Goal: Transaction & Acquisition: Purchase product/service

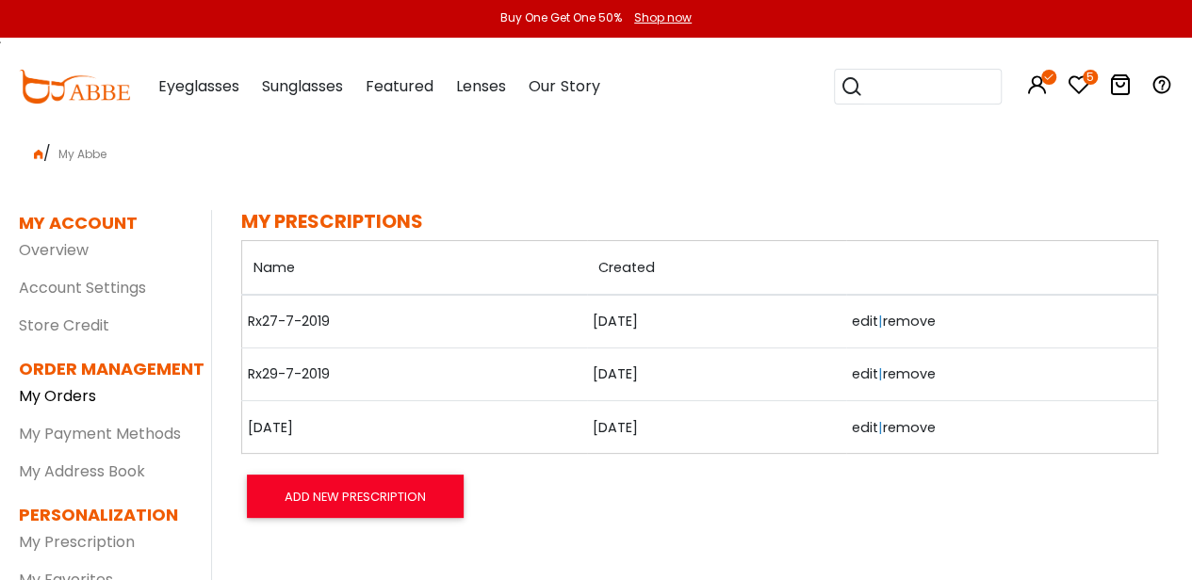
click at [57, 401] on link "My Orders" at bounding box center [57, 396] width 77 height 22
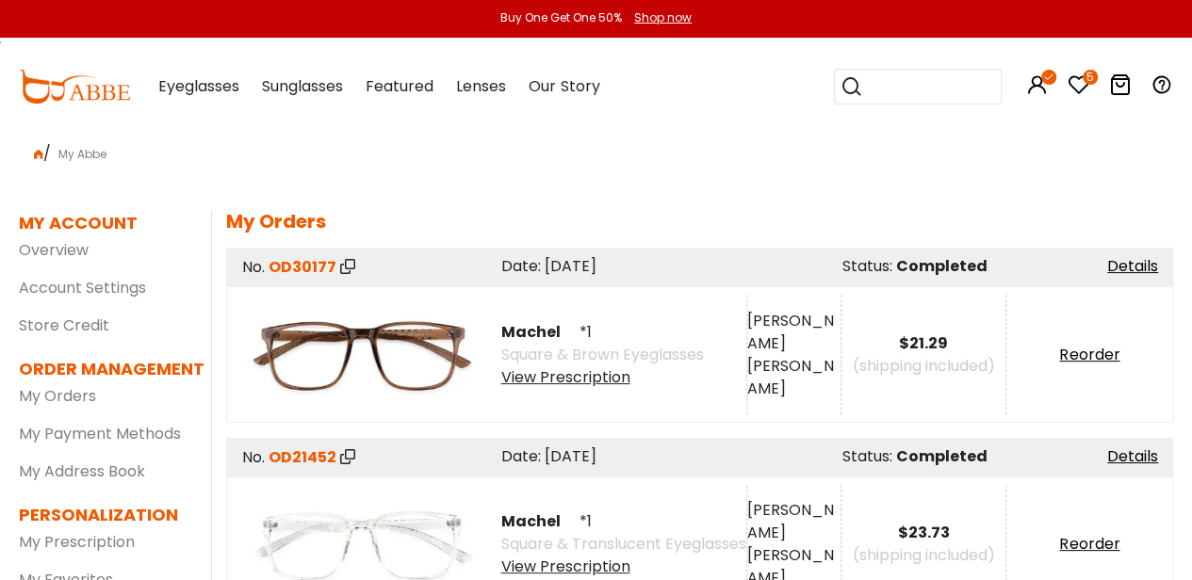
click at [209, 85] on span "Eyeglasses" at bounding box center [198, 86] width 81 height 22
click at [218, 88] on span "Eyeglasses" at bounding box center [198, 86] width 81 height 22
click at [220, 89] on span "Eyeglasses" at bounding box center [198, 86] width 81 height 22
click at [94, 102] on img at bounding box center [74, 87] width 111 height 34
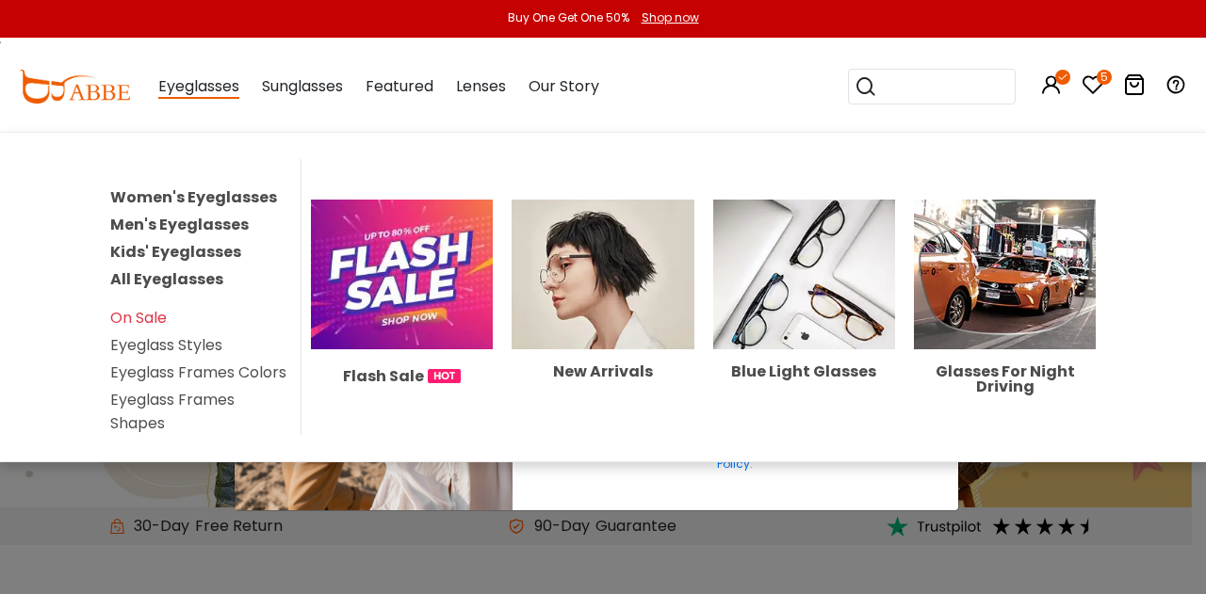
click at [571, 365] on div "New Arrivals" at bounding box center [603, 372] width 182 height 15
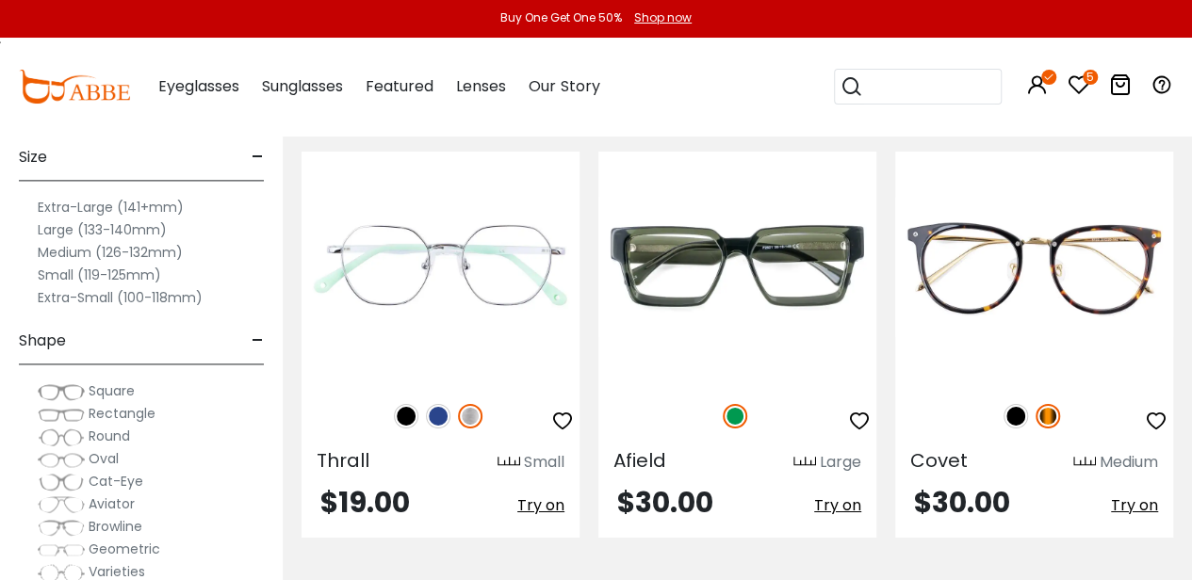
scroll to position [3084, 0]
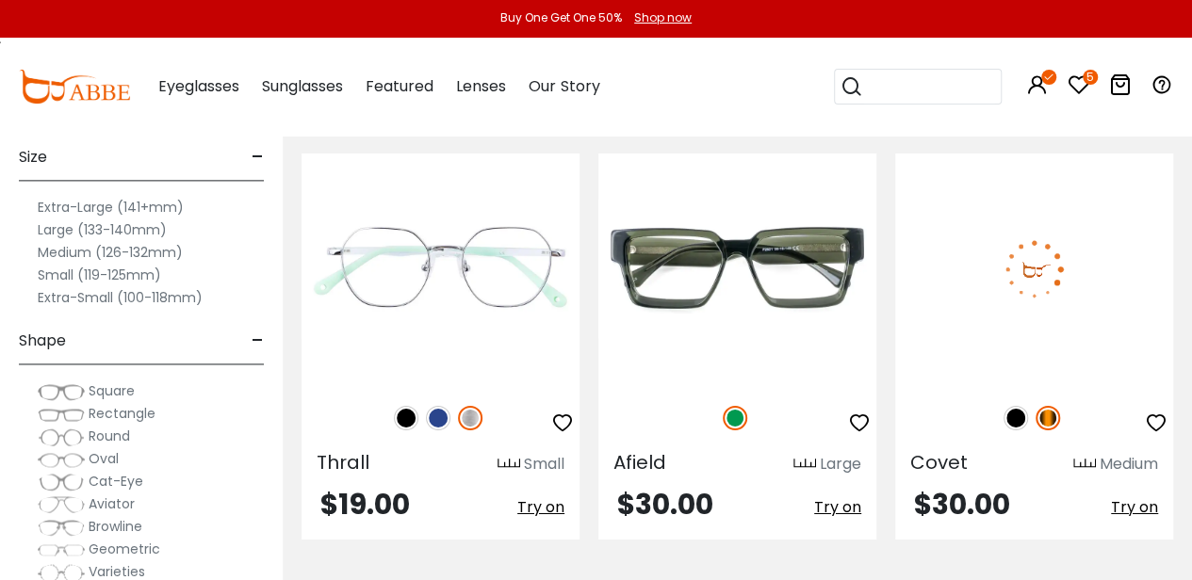
click at [1159, 412] on icon "button" at bounding box center [1156, 423] width 23 height 23
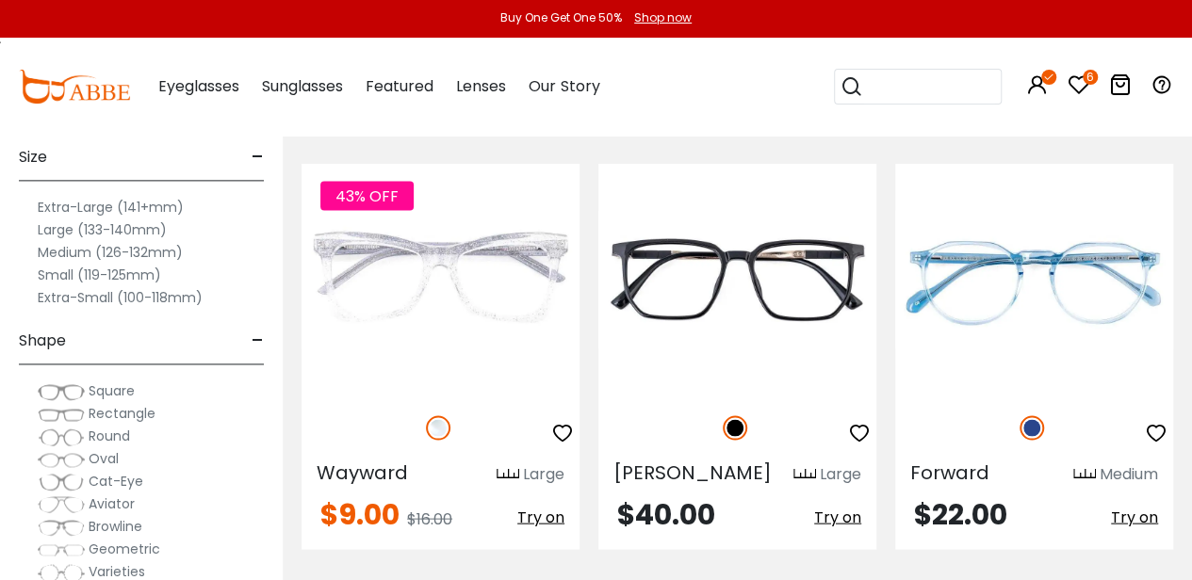
scroll to position [8890, 0]
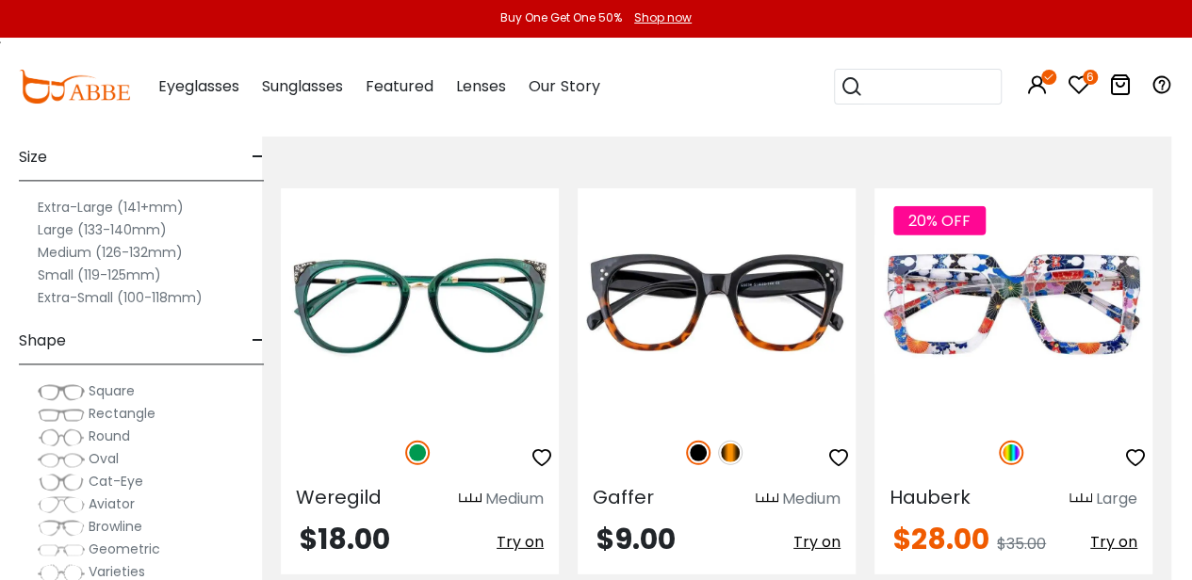
scroll to position [2604, 14]
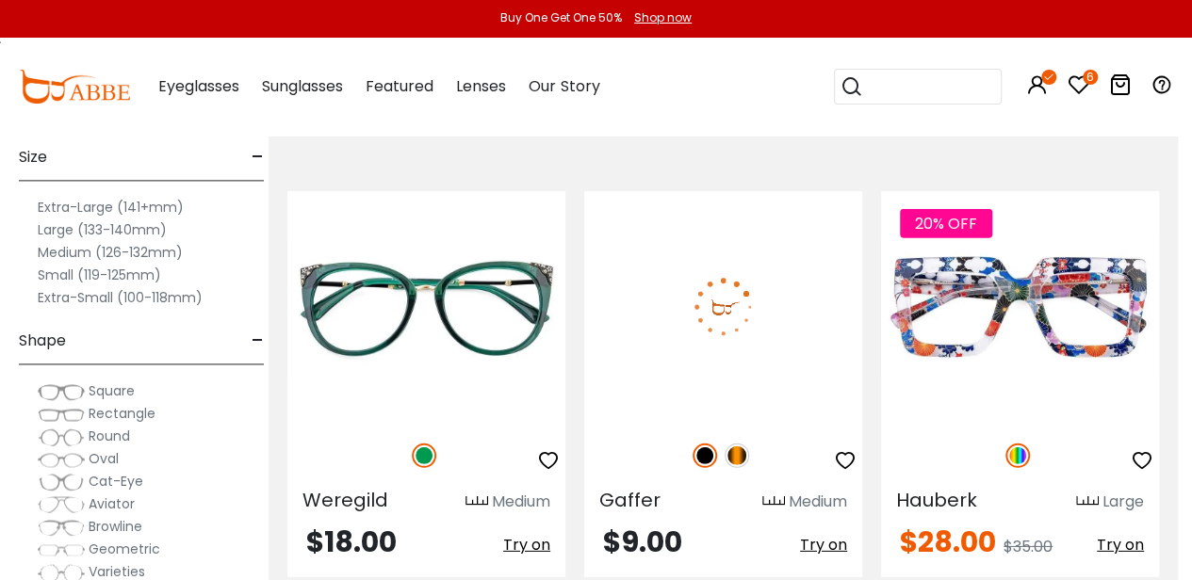
click at [740, 444] on img at bounding box center [736, 456] width 24 height 24
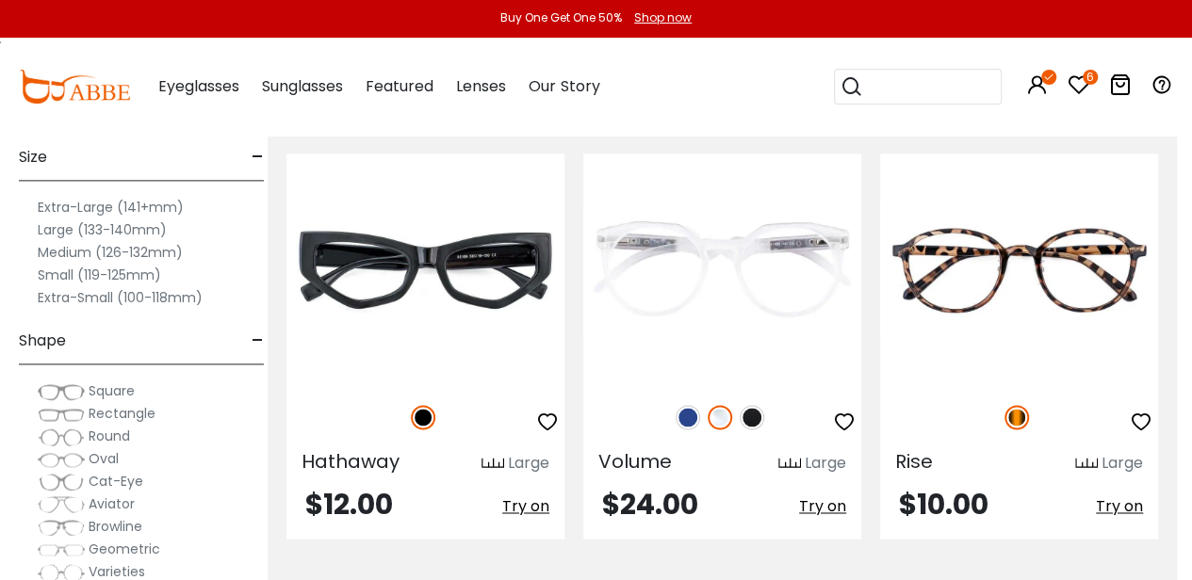
scroll to position [8421, 15]
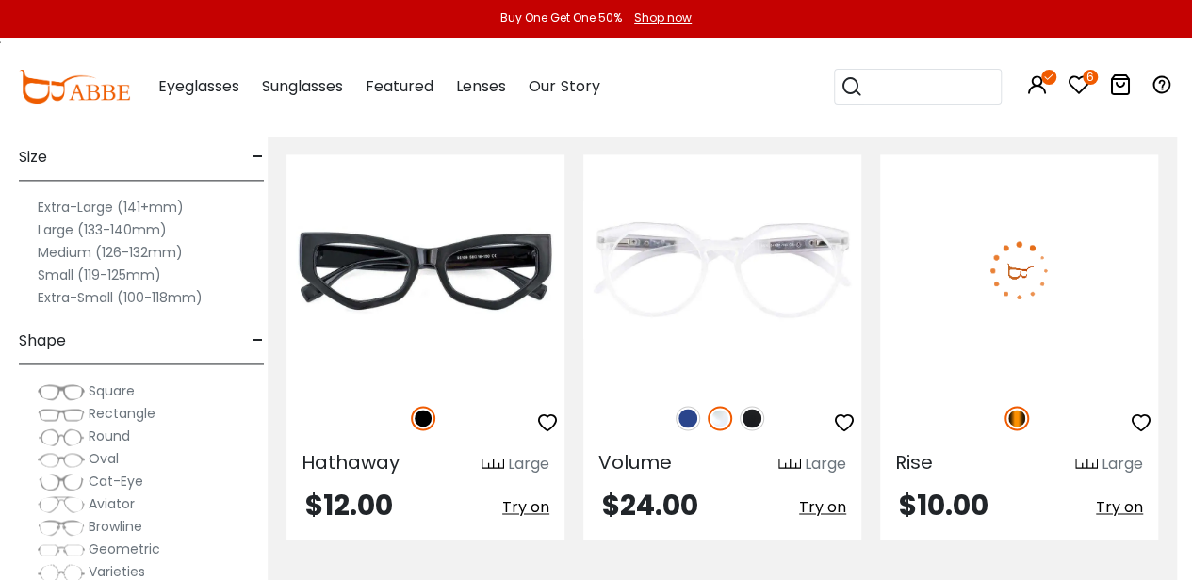
click at [1145, 412] on icon "button" at bounding box center [1141, 423] width 23 height 23
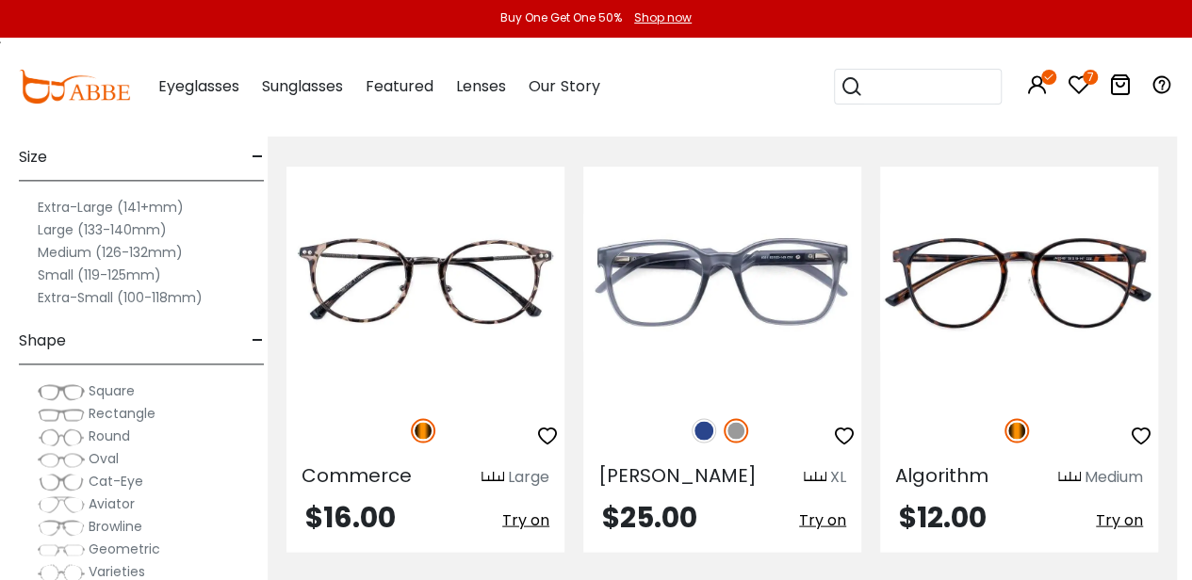
scroll to position [8851, 15]
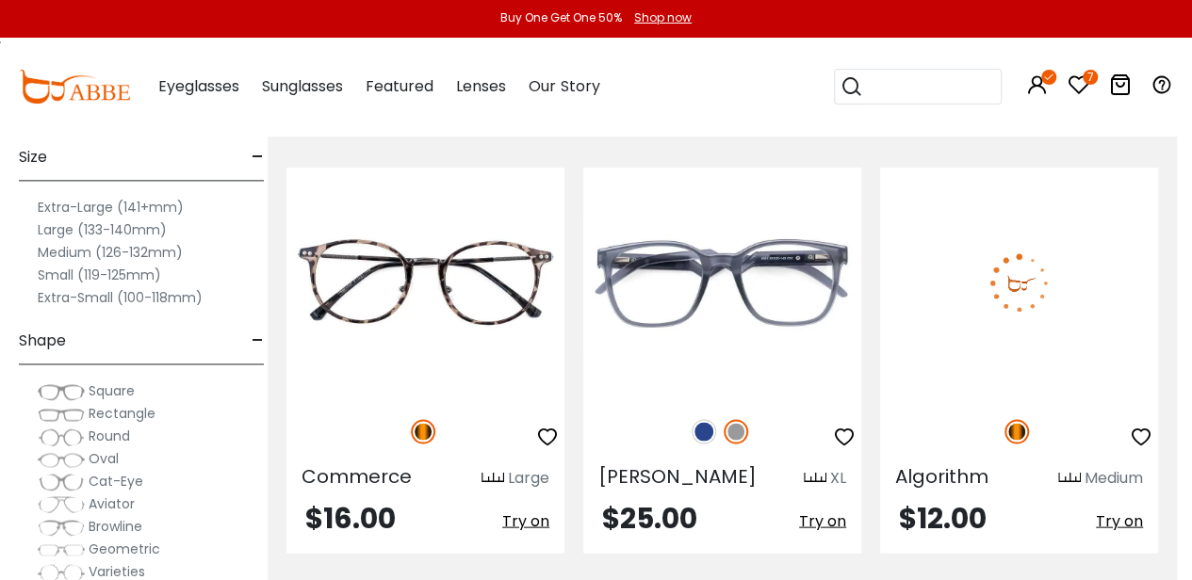
click at [1149, 425] on icon "button" at bounding box center [1141, 436] width 23 height 23
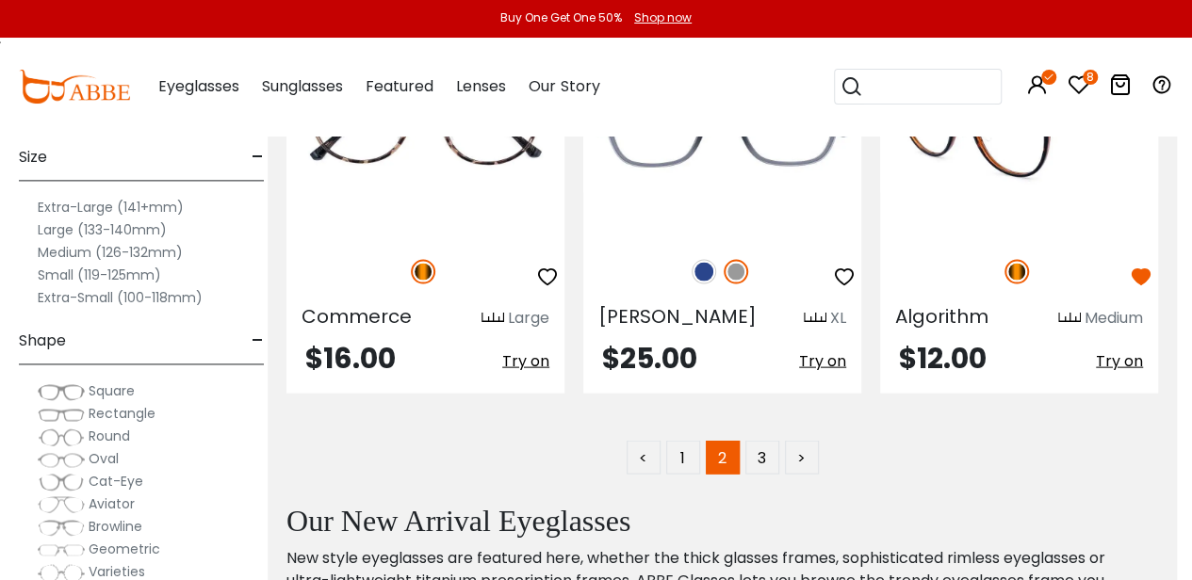
scroll to position [9015, 15]
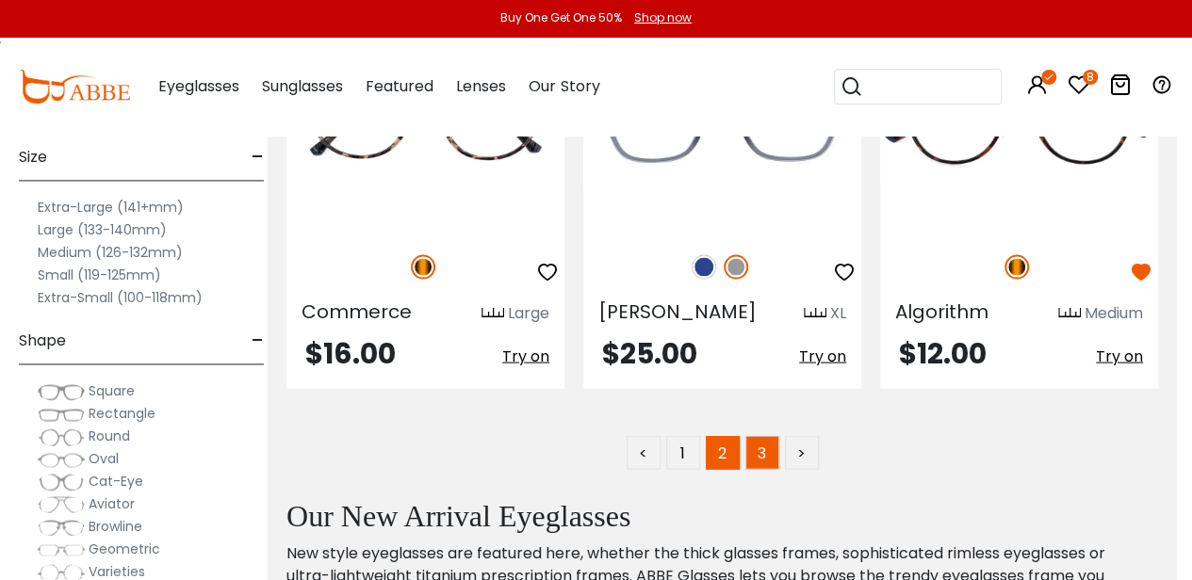
click at [762, 436] on link "3" at bounding box center [762, 453] width 34 height 34
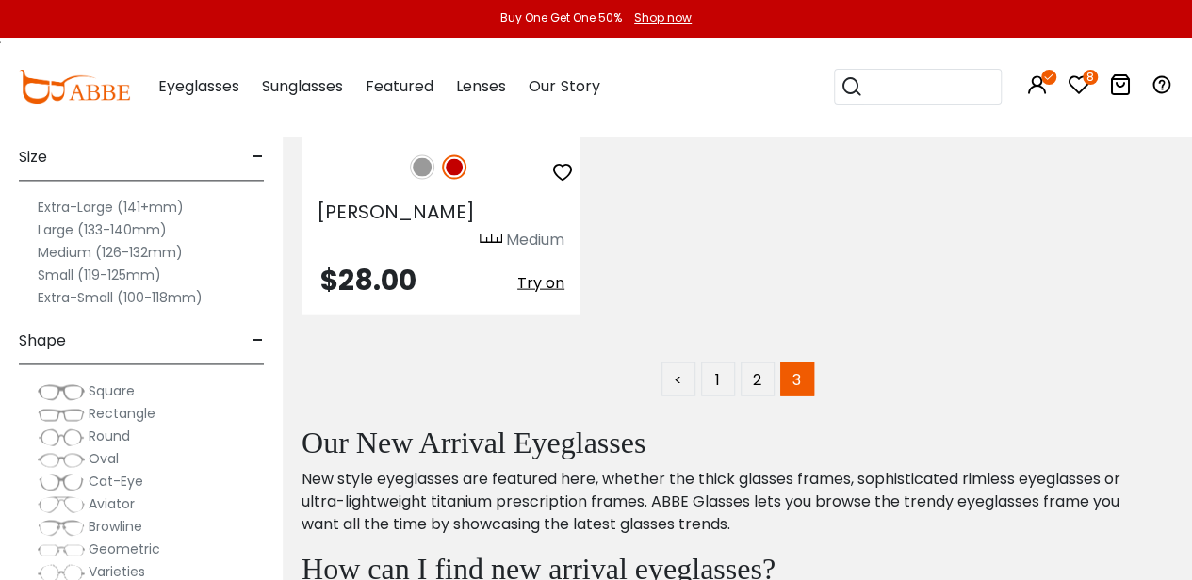
scroll to position [2052, 0]
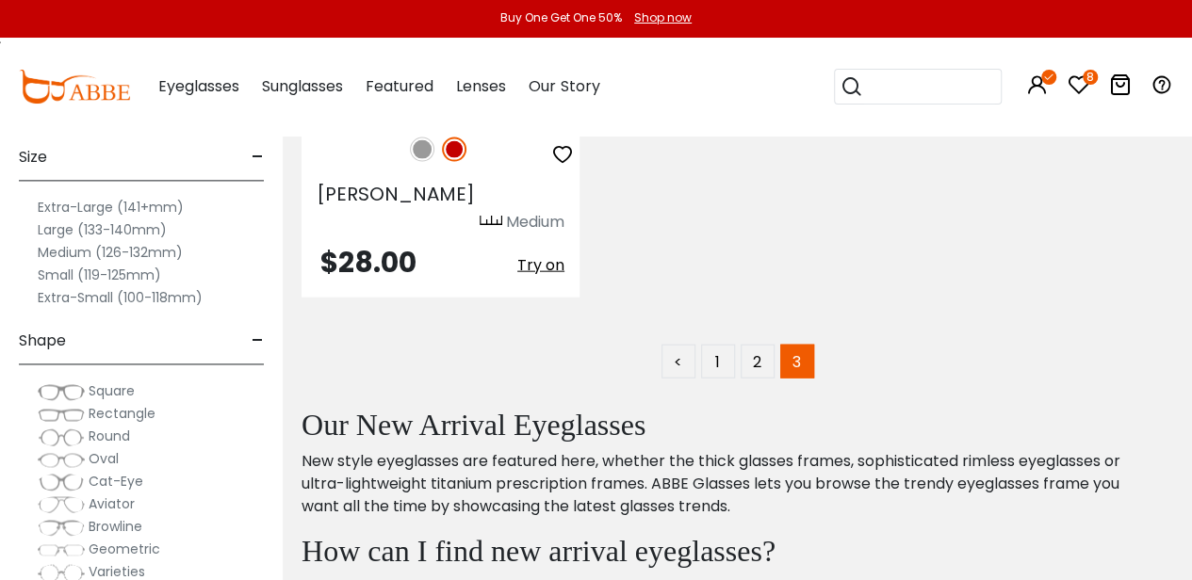
click at [125, 388] on span "Square" at bounding box center [112, 391] width 46 height 19
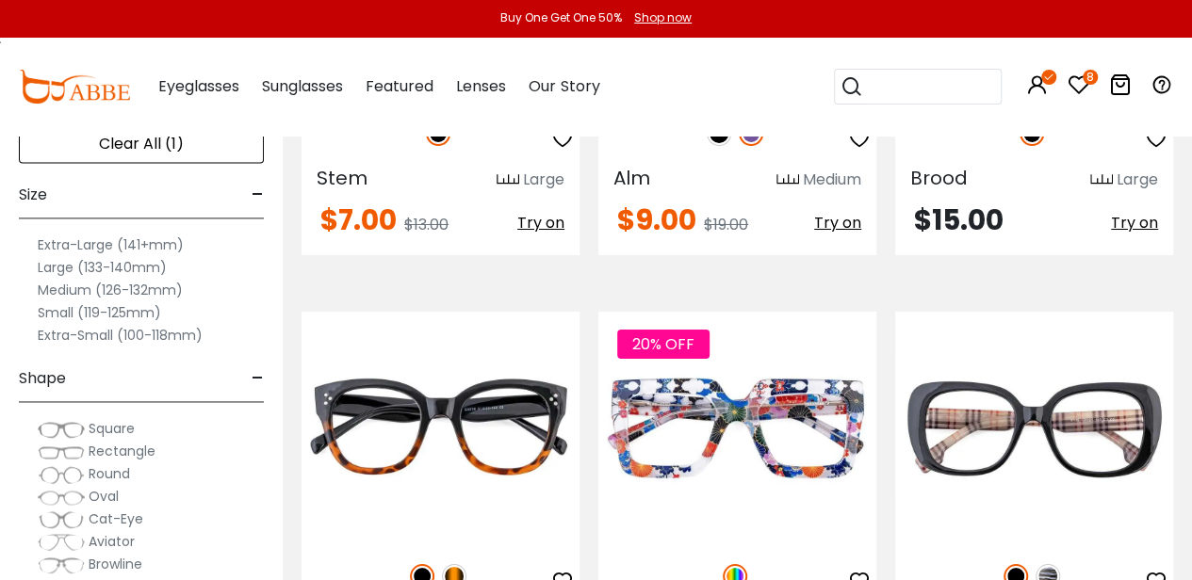
scroll to position [3409, 0]
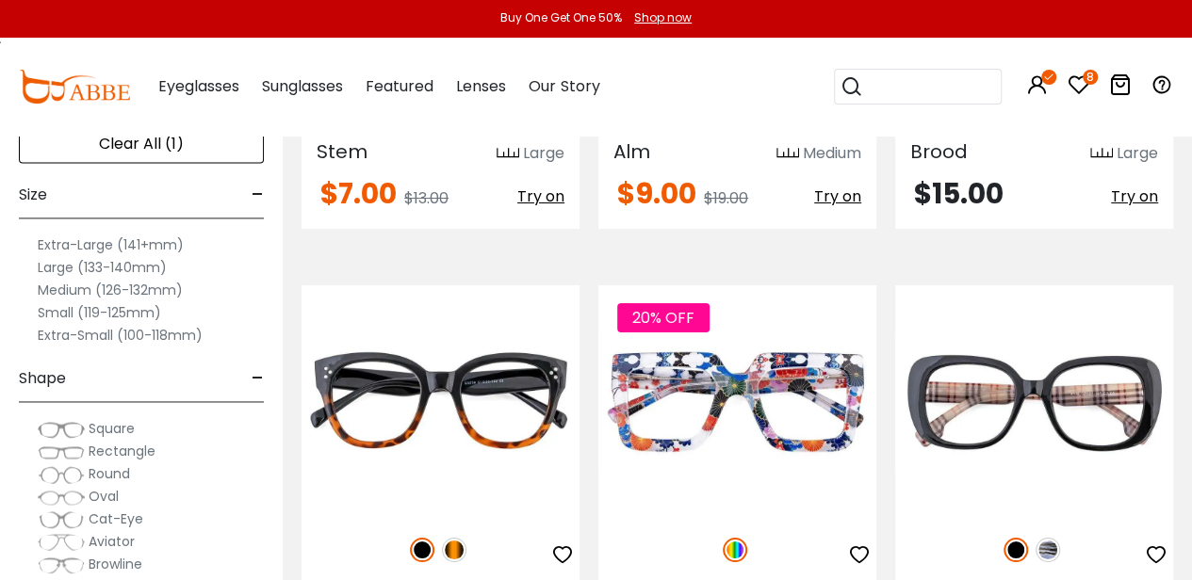
click at [1082, 87] on icon at bounding box center [1078, 84] width 23 height 23
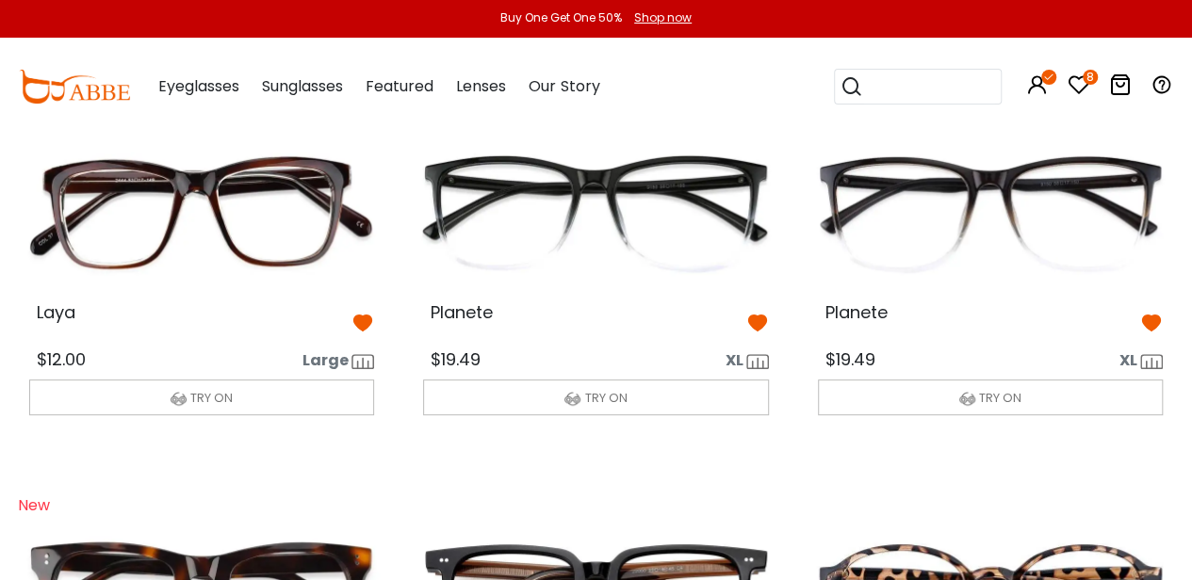
scroll to position [139, 0]
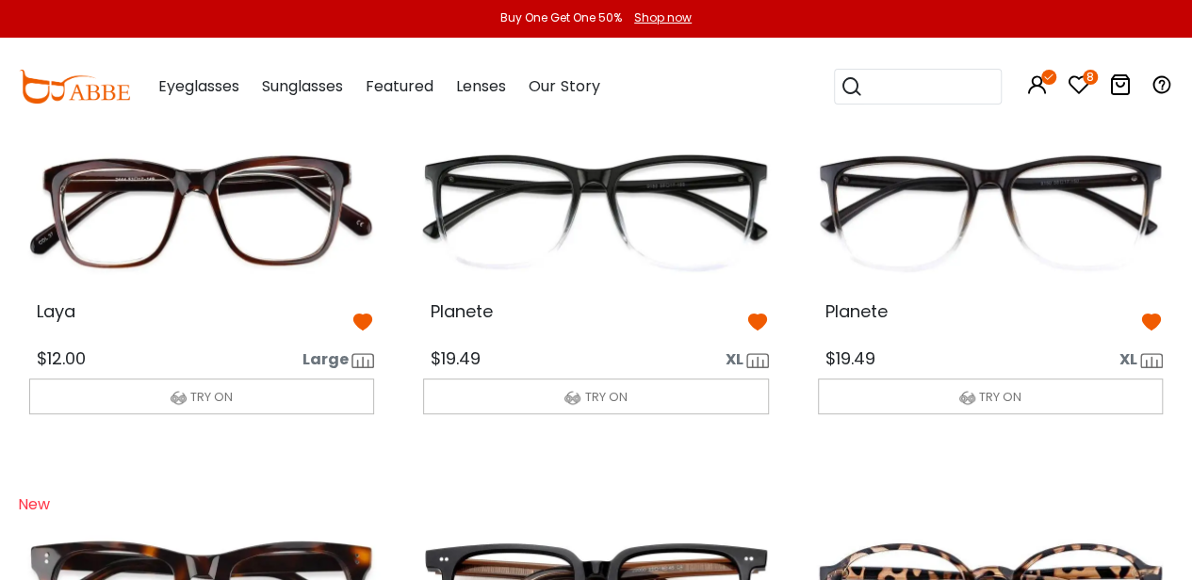
click at [1155, 331] on icon at bounding box center [1151, 322] width 23 height 23
click at [759, 327] on icon at bounding box center [757, 322] width 23 height 23
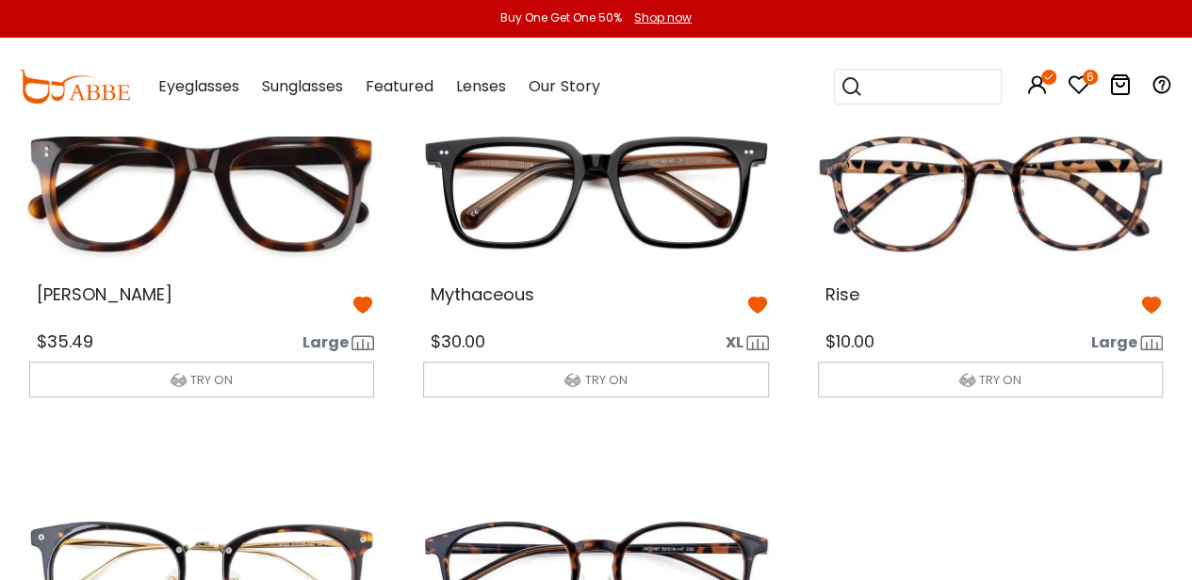
scroll to position [548, 0]
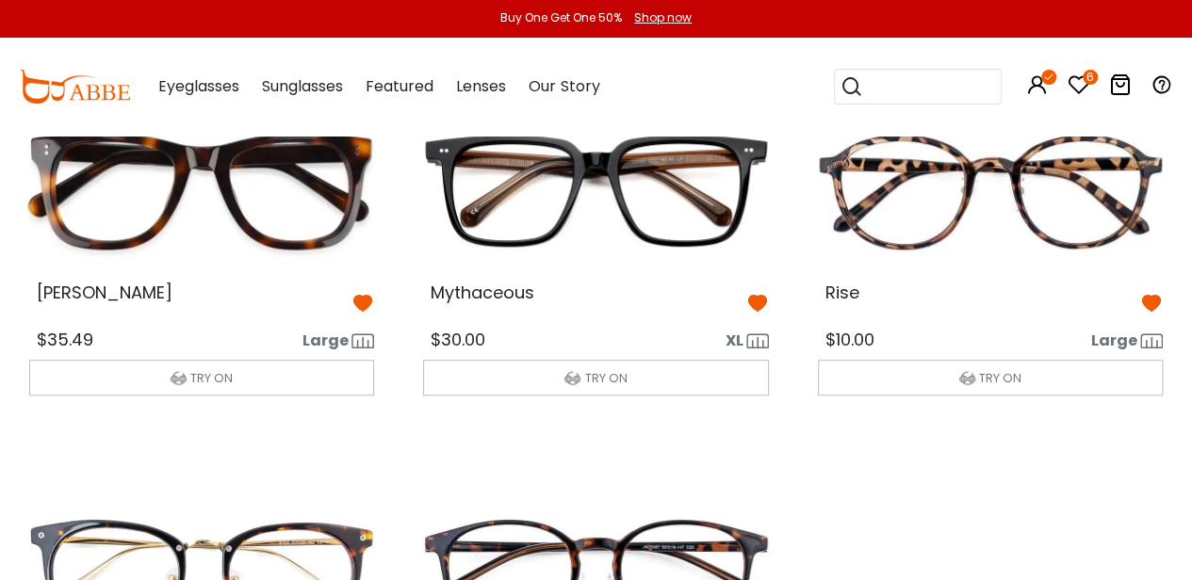
click at [761, 309] on icon at bounding box center [757, 303] width 23 height 23
click at [369, 305] on icon at bounding box center [362, 303] width 23 height 23
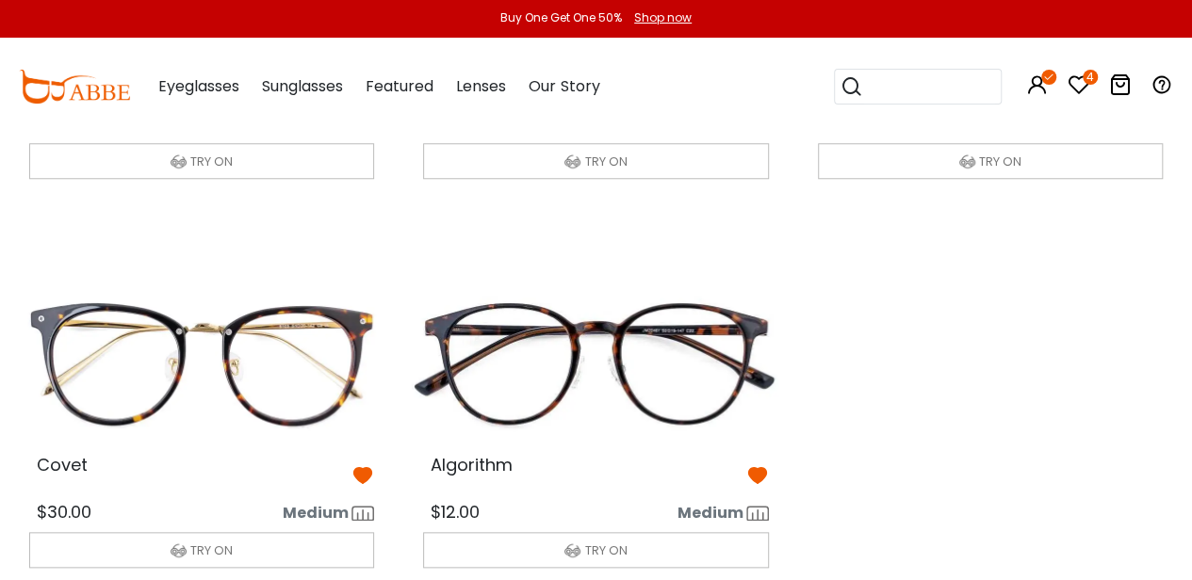
scroll to position [771, 0]
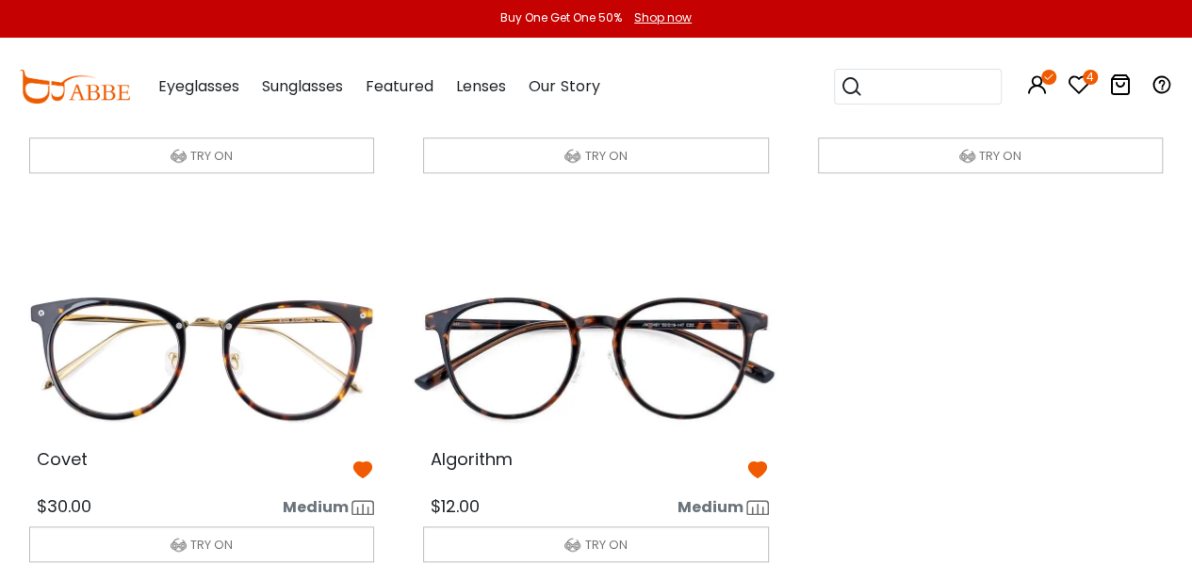
click at [366, 479] on icon at bounding box center [362, 470] width 23 height 23
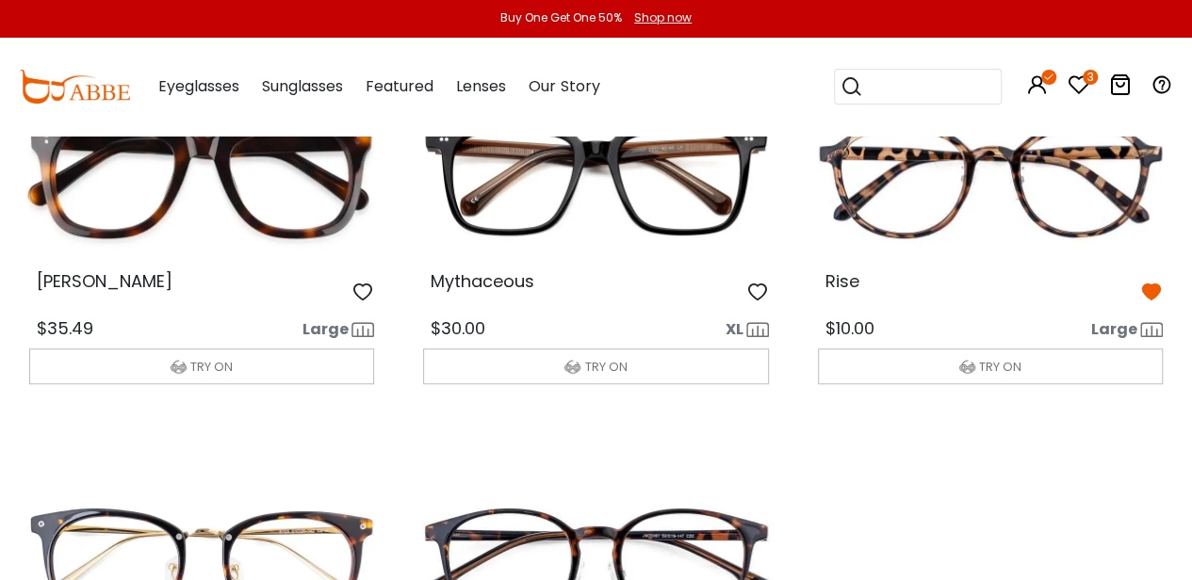
scroll to position [561, 0]
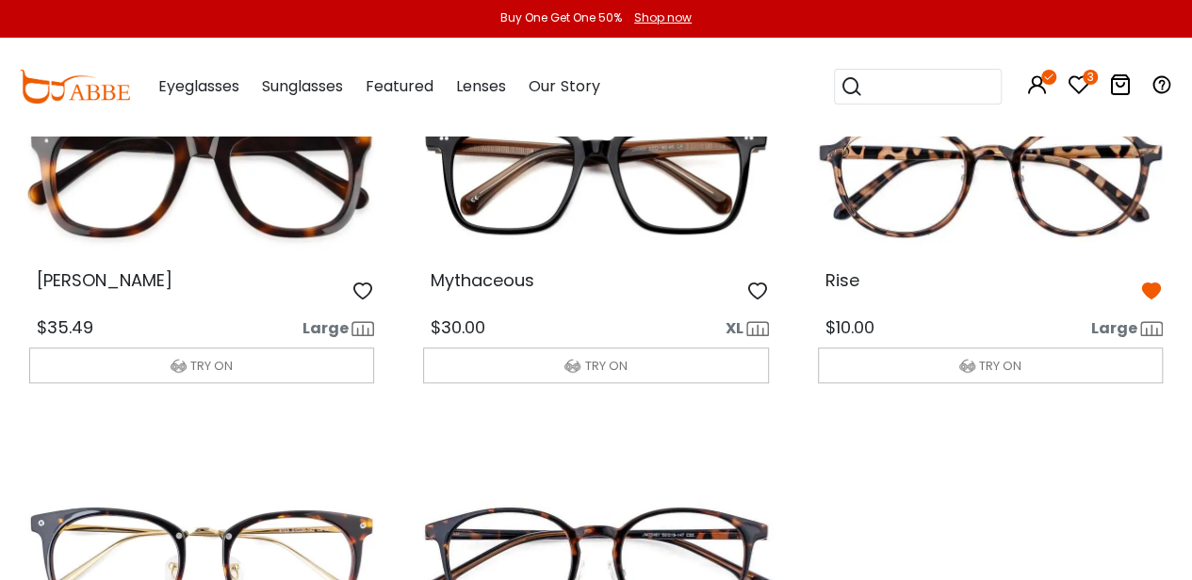
click at [1016, 210] on img at bounding box center [990, 177] width 375 height 187
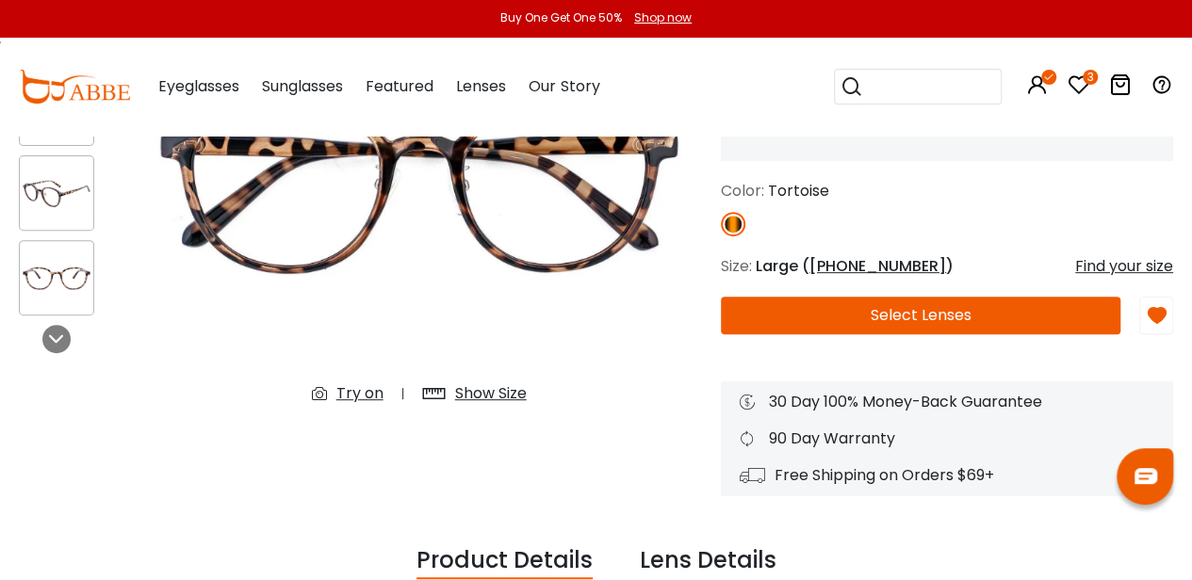
scroll to position [262, 0]
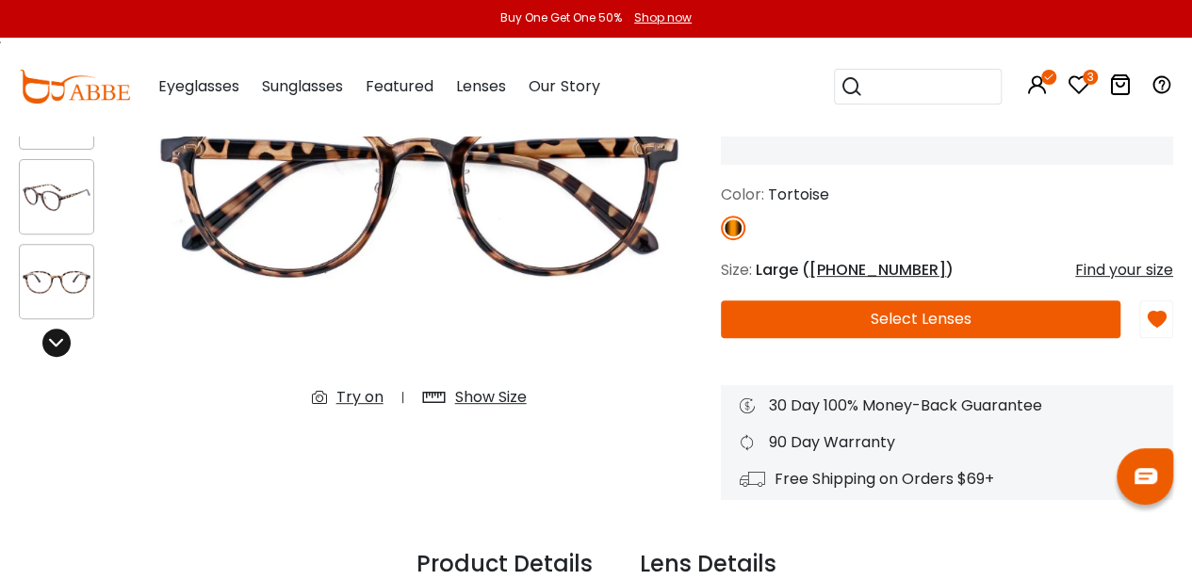
click at [64, 347] on icon at bounding box center [56, 342] width 15 height 15
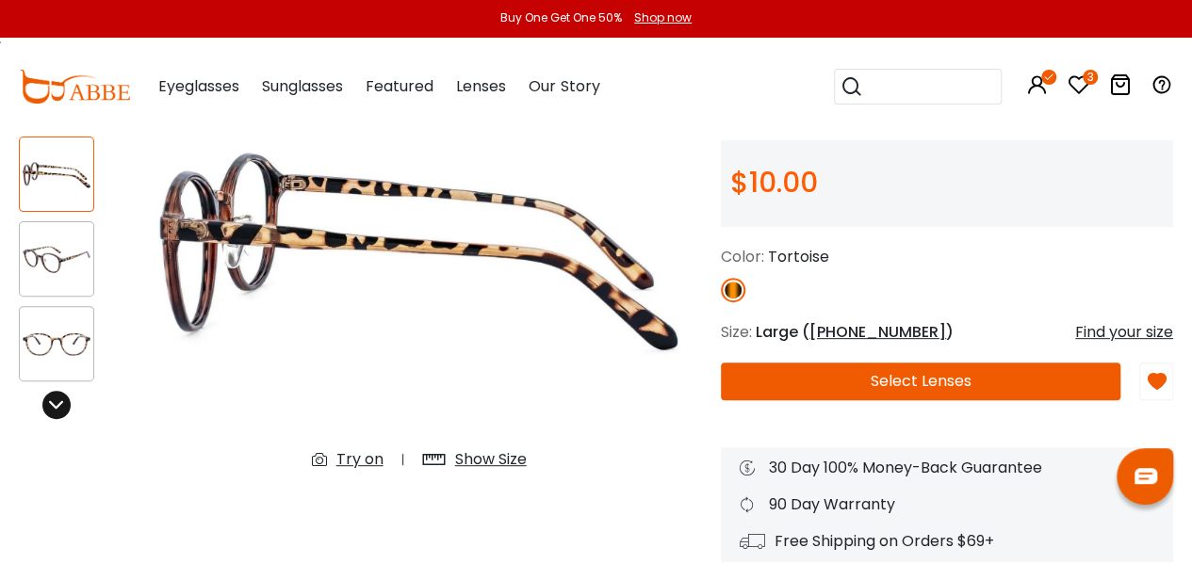
scroll to position [200, 0]
click at [365, 463] on div "Try on" at bounding box center [359, 459] width 47 height 23
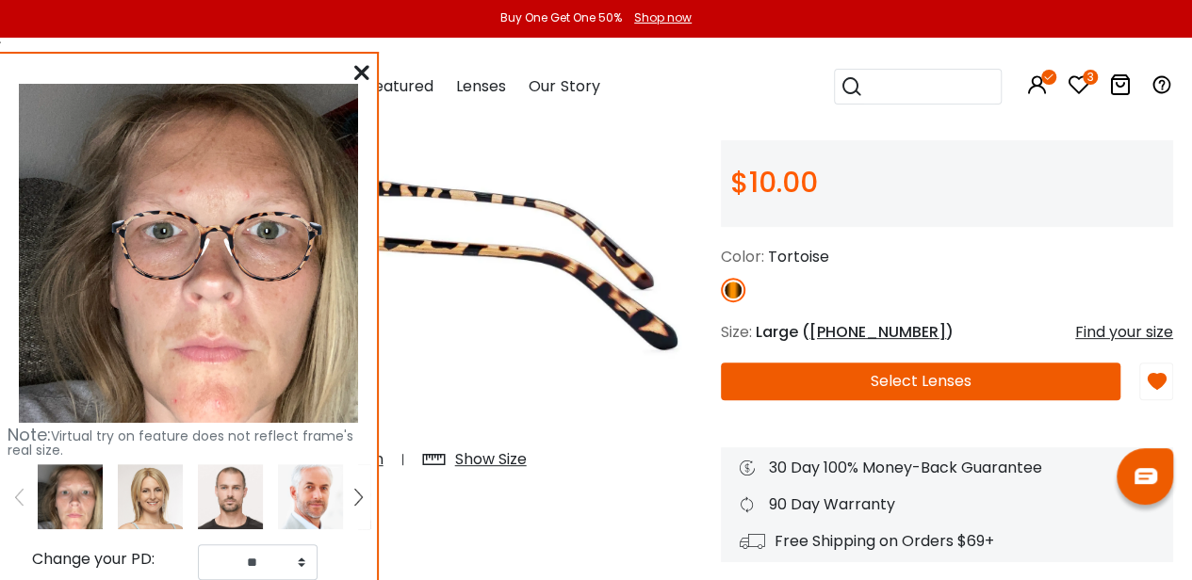
click at [167, 509] on img at bounding box center [150, 496] width 65 height 65
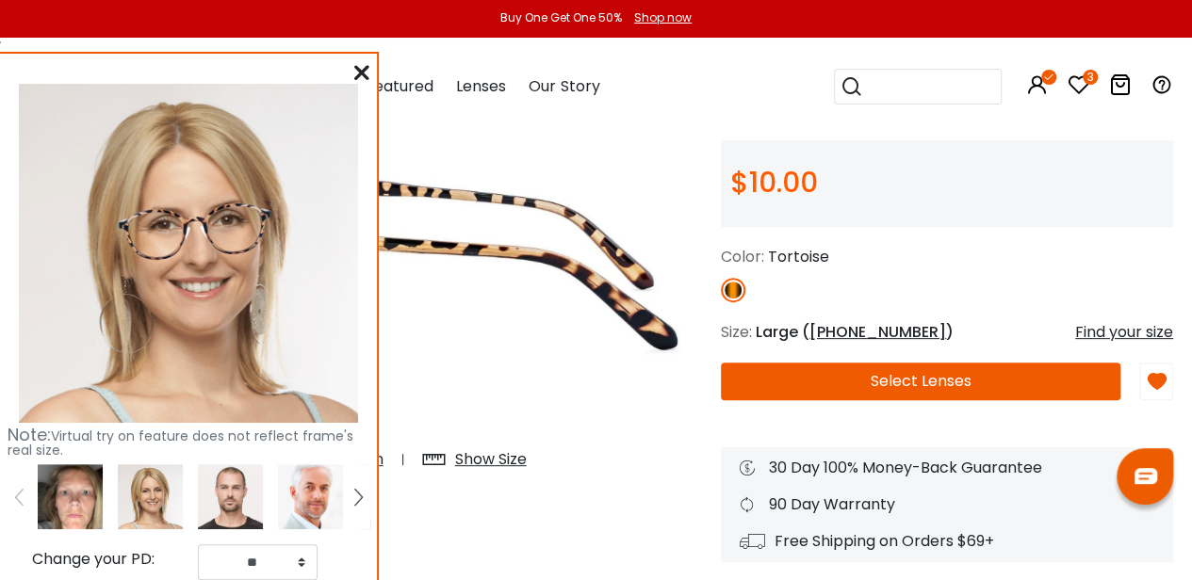
click at [241, 510] on img at bounding box center [230, 496] width 65 height 65
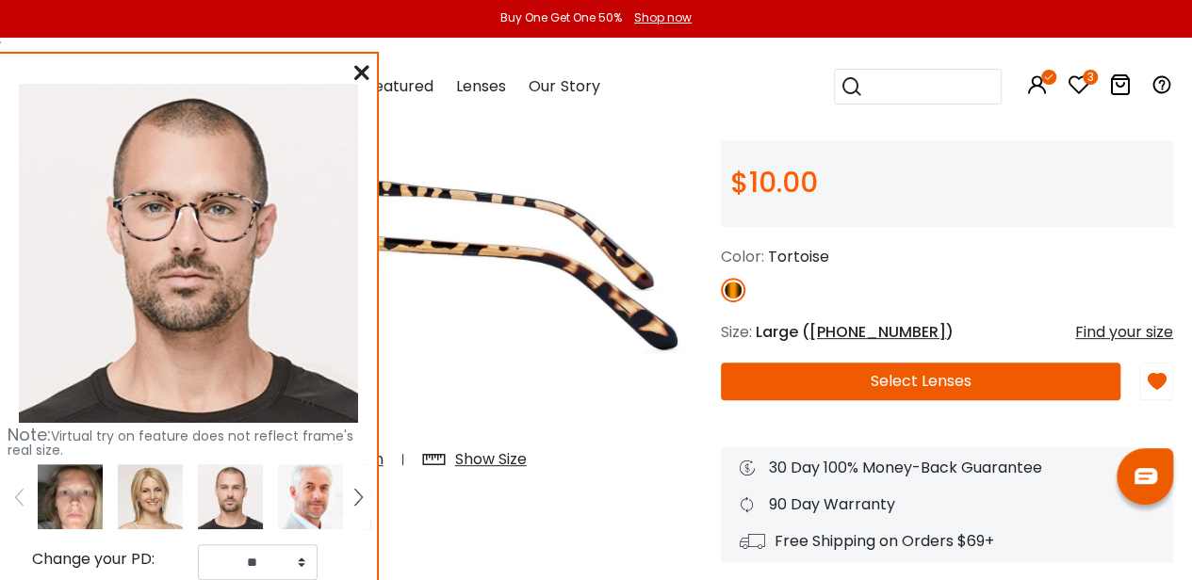
click at [326, 511] on img at bounding box center [310, 496] width 65 height 65
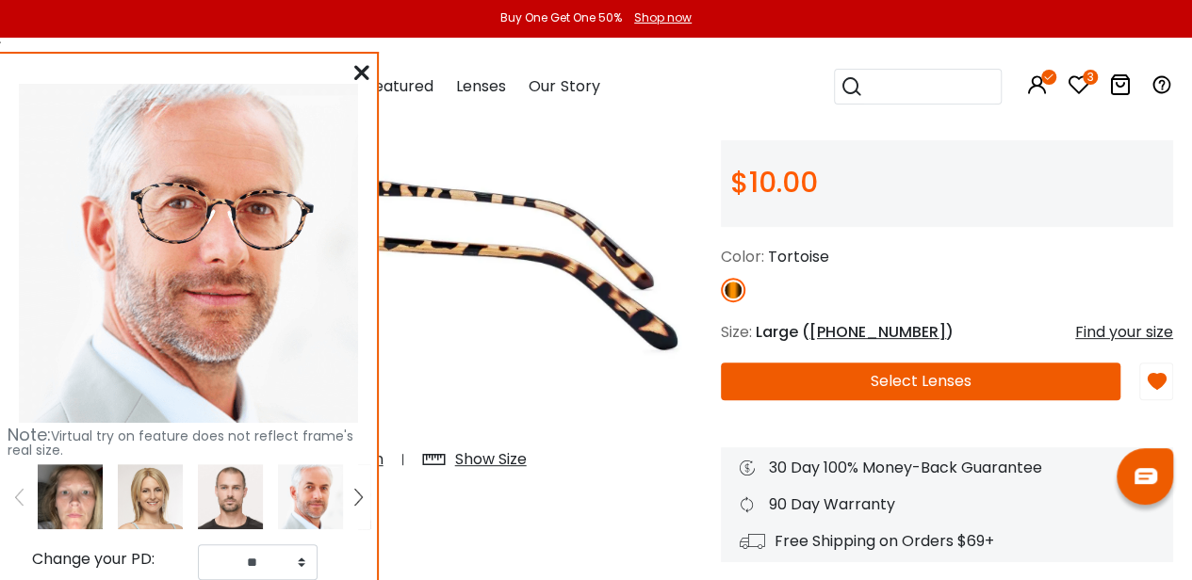
click at [356, 70] on icon at bounding box center [361, 72] width 15 height 15
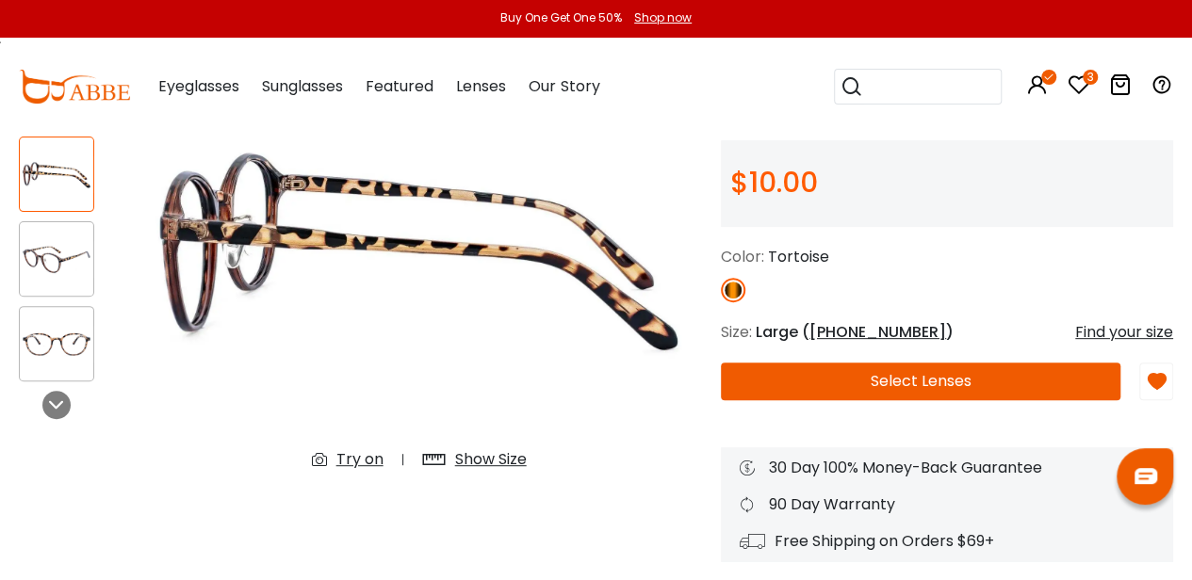
click at [1082, 81] on icon at bounding box center [1078, 84] width 23 height 23
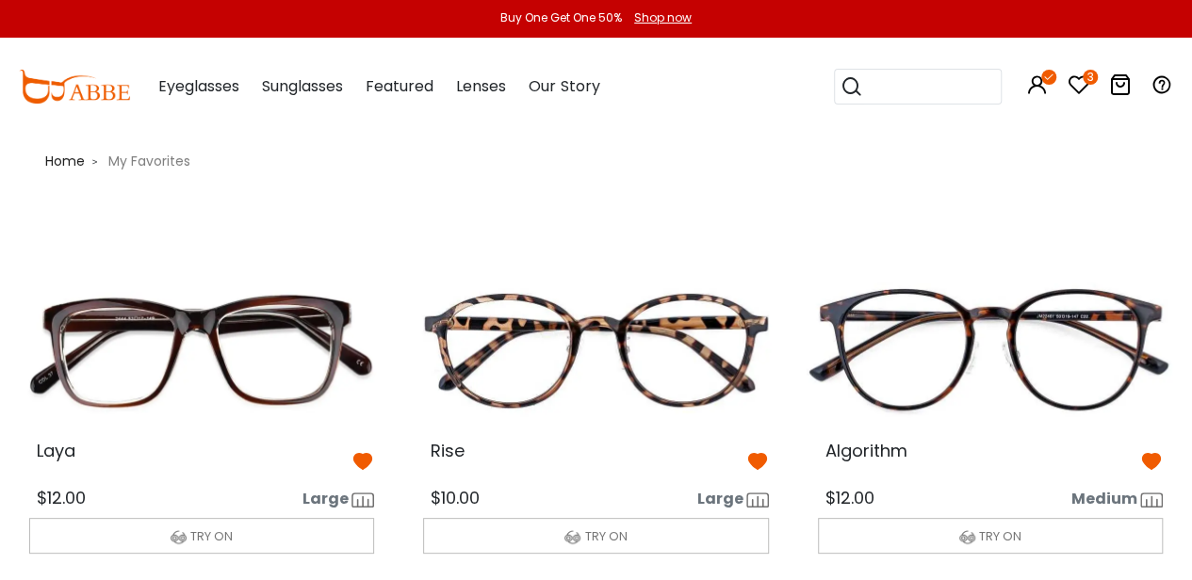
click at [935, 316] on img at bounding box center [990, 348] width 375 height 187
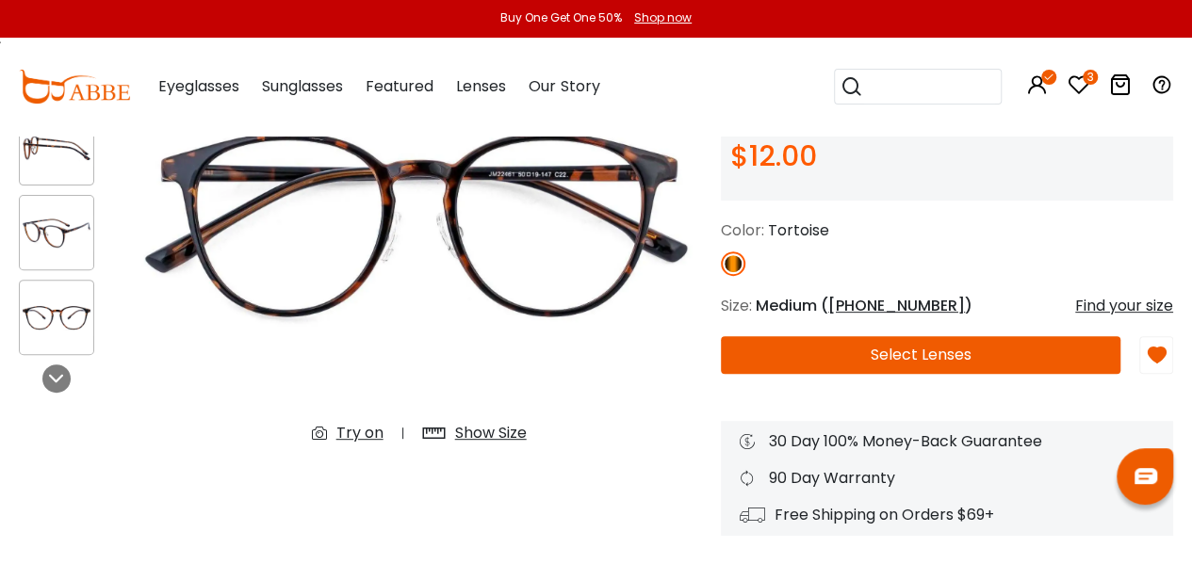
scroll to position [227, 0]
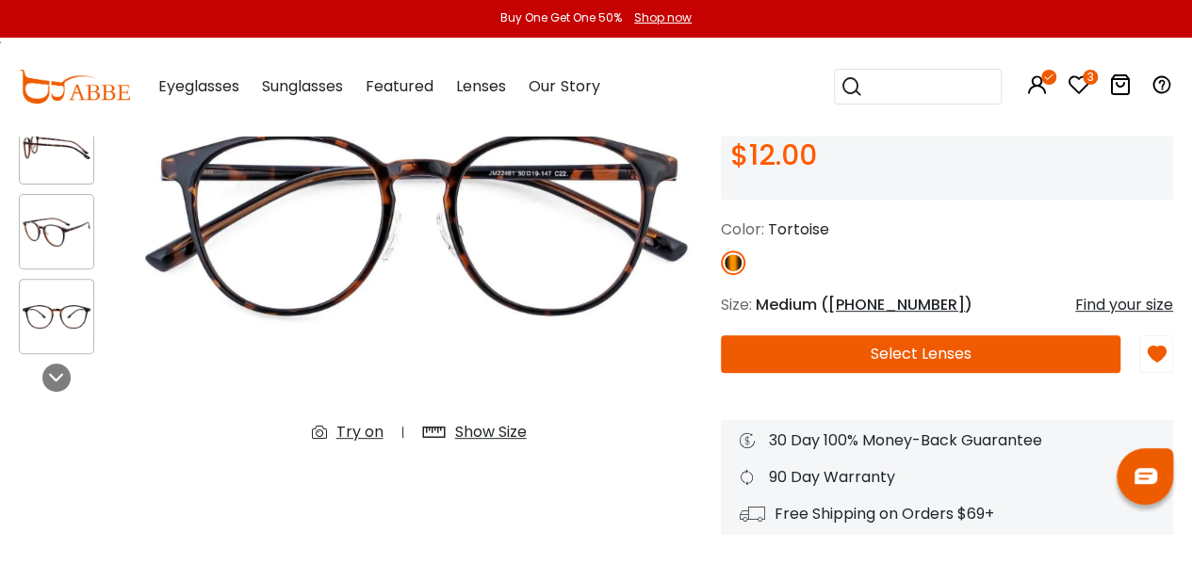
click at [373, 429] on div "Try on" at bounding box center [359, 432] width 47 height 23
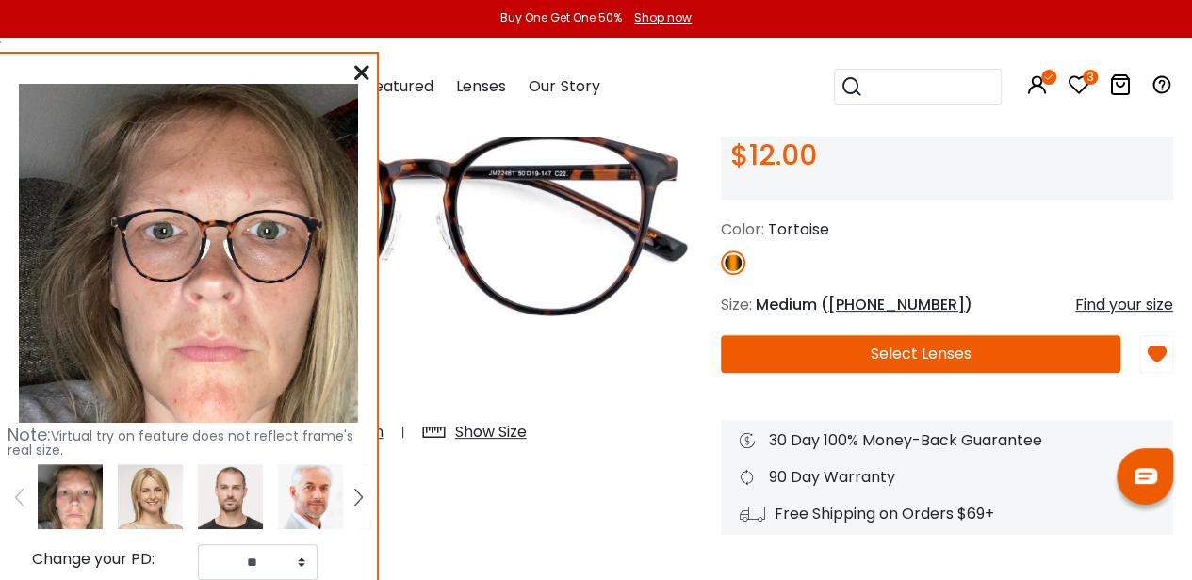
click at [239, 515] on img at bounding box center [230, 496] width 65 height 65
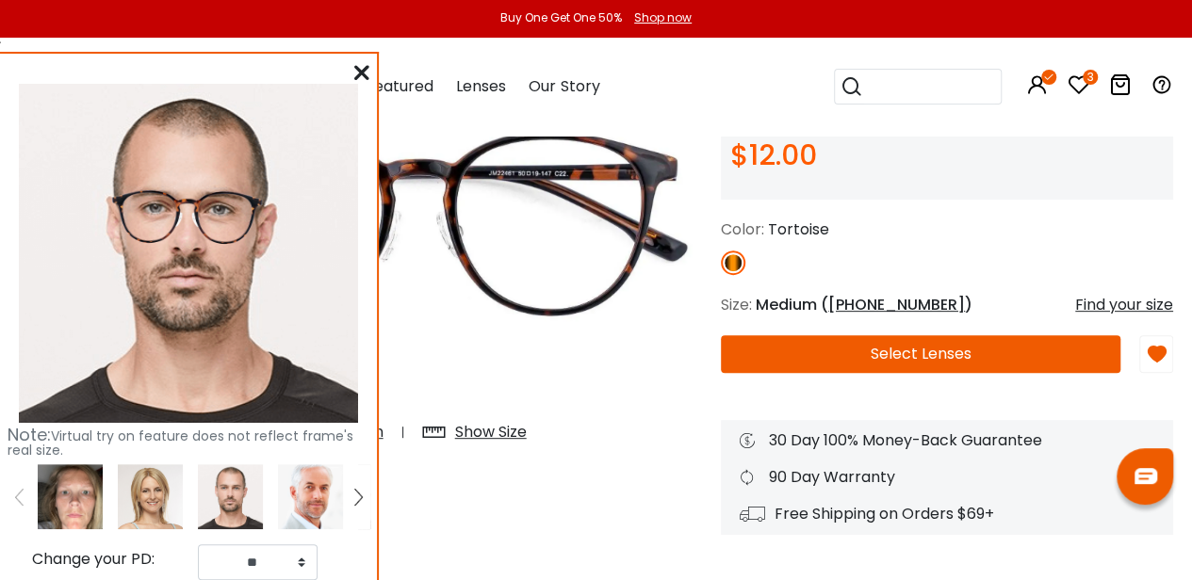
click at [158, 514] on img at bounding box center [150, 496] width 65 height 65
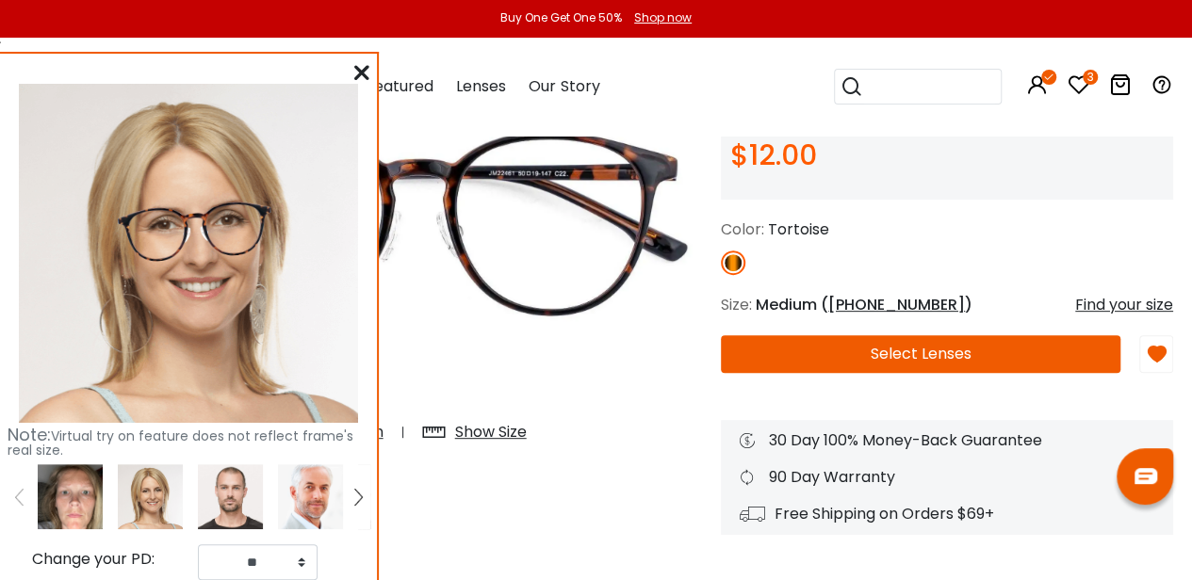
click at [66, 511] on img at bounding box center [70, 496] width 65 height 65
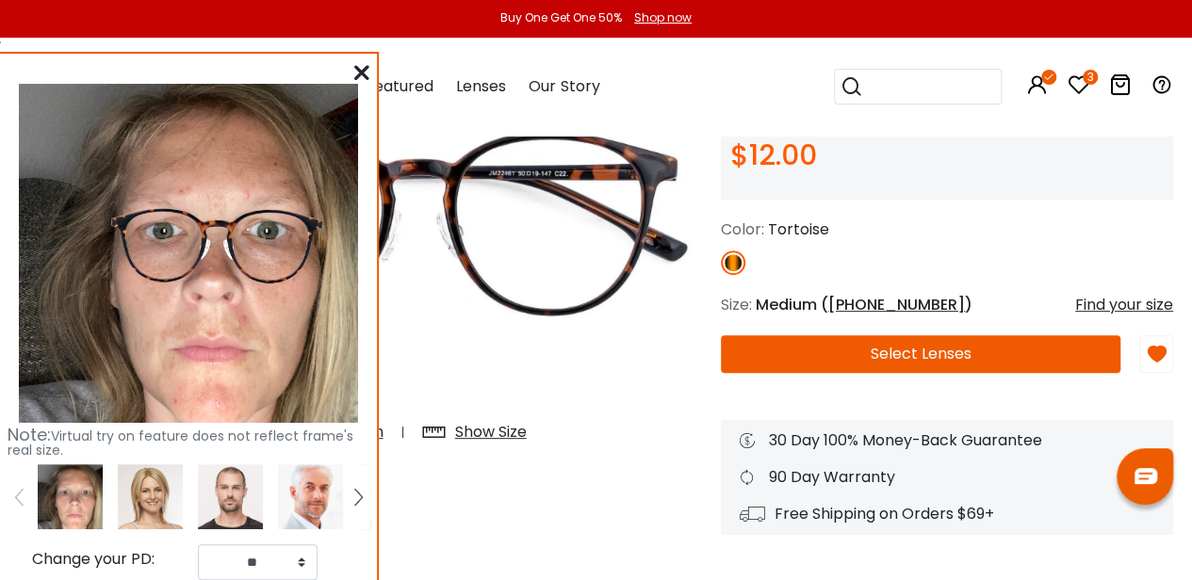
click at [162, 514] on img at bounding box center [150, 496] width 65 height 65
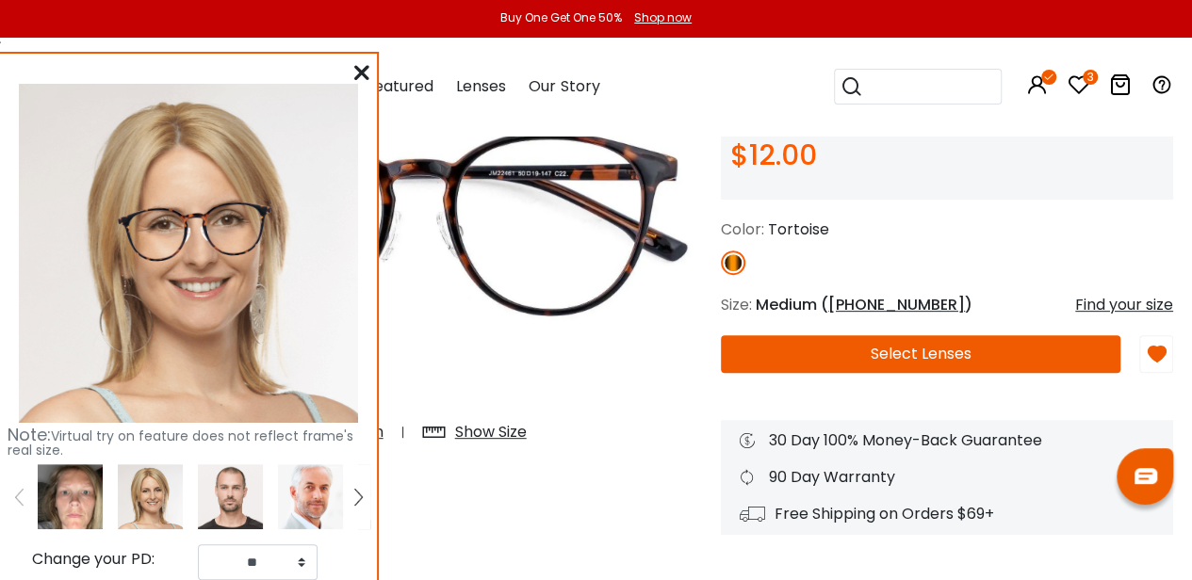
click at [689, 433] on img at bounding box center [419, 223] width 566 height 472
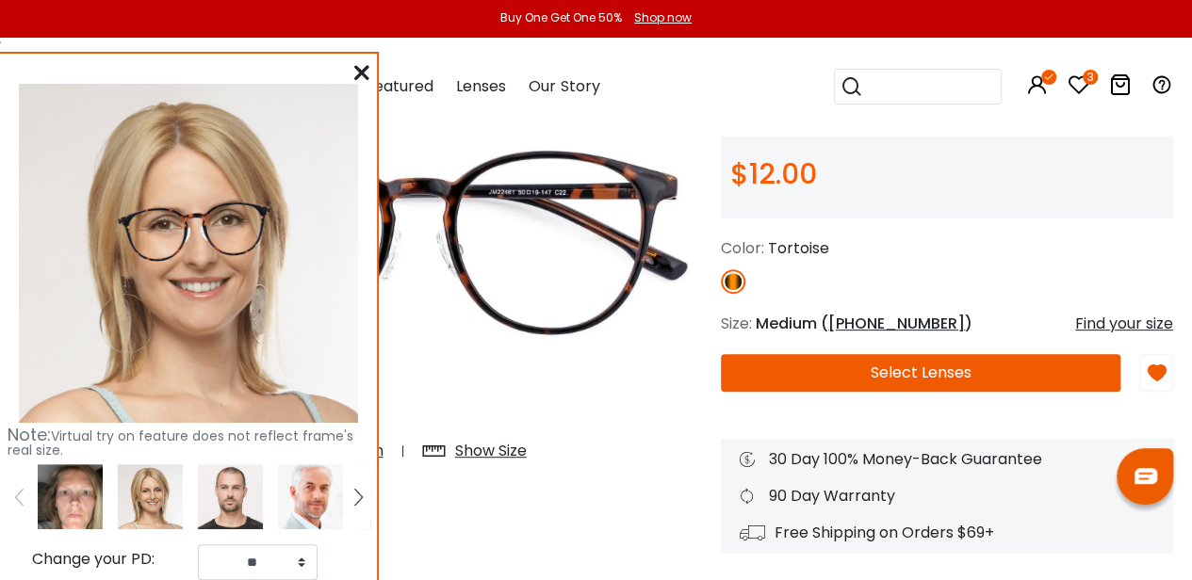
scroll to position [204, 0]
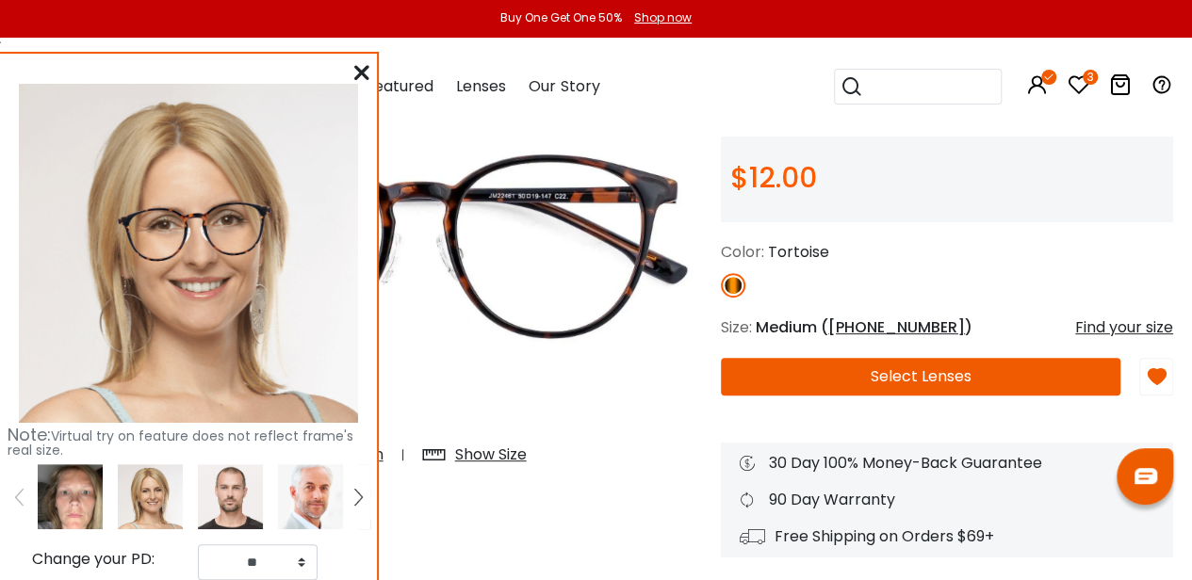
click at [868, 394] on button "Select Lenses" at bounding box center [920, 377] width 399 height 38
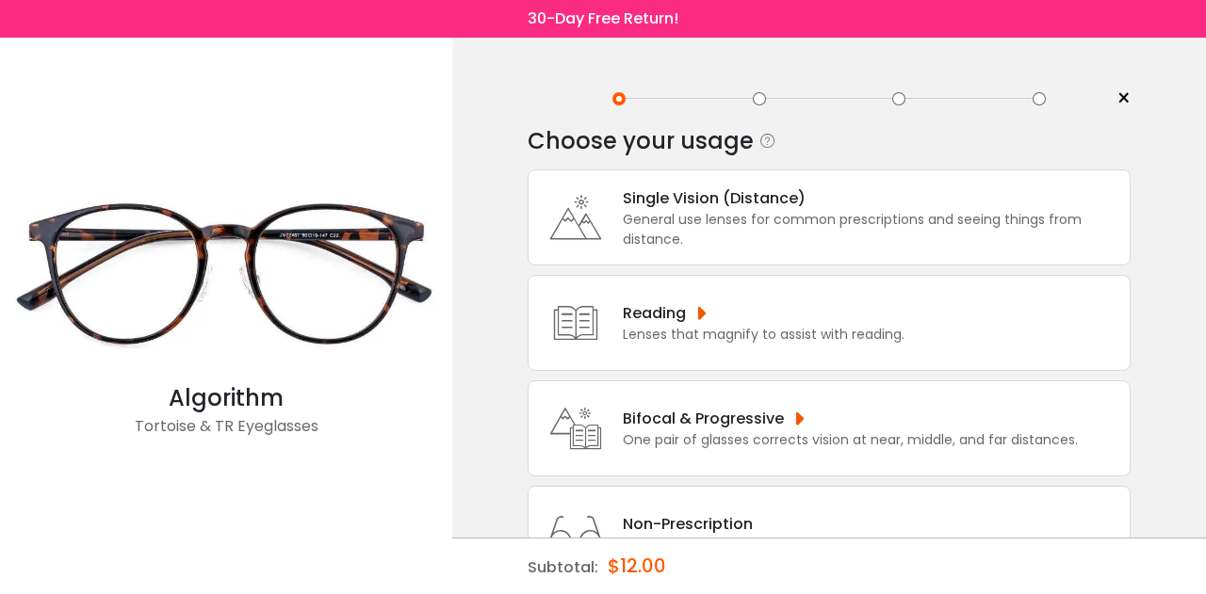
click at [860, 233] on div "General use lenses for common prescriptions and seeing things from distance." at bounding box center [871, 230] width 497 height 40
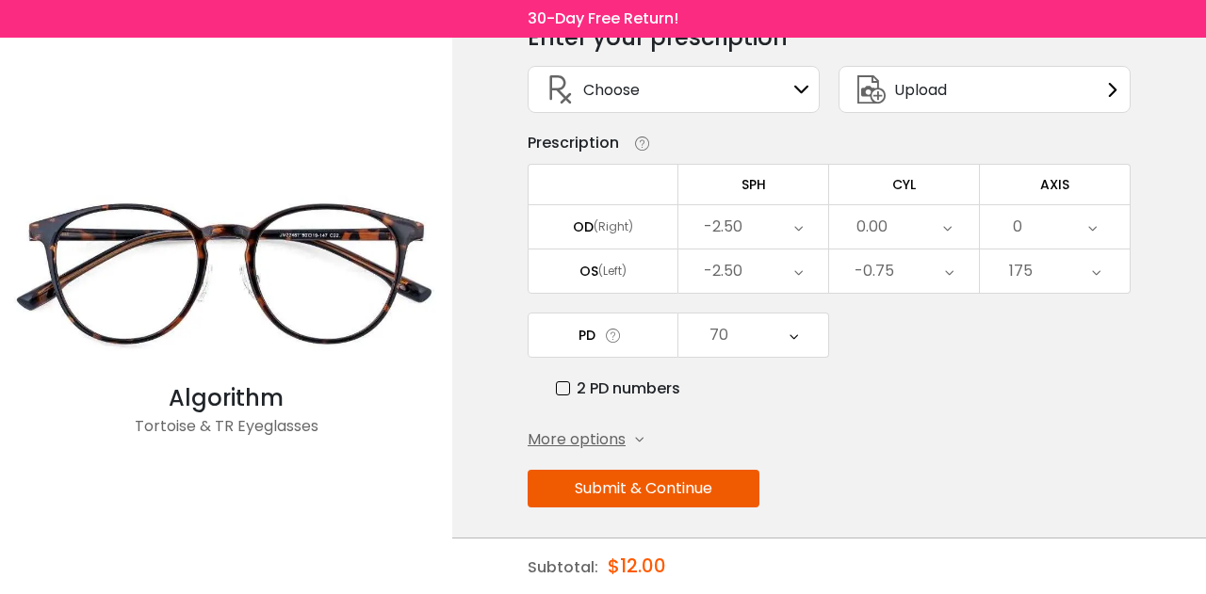
scroll to position [106, 0]
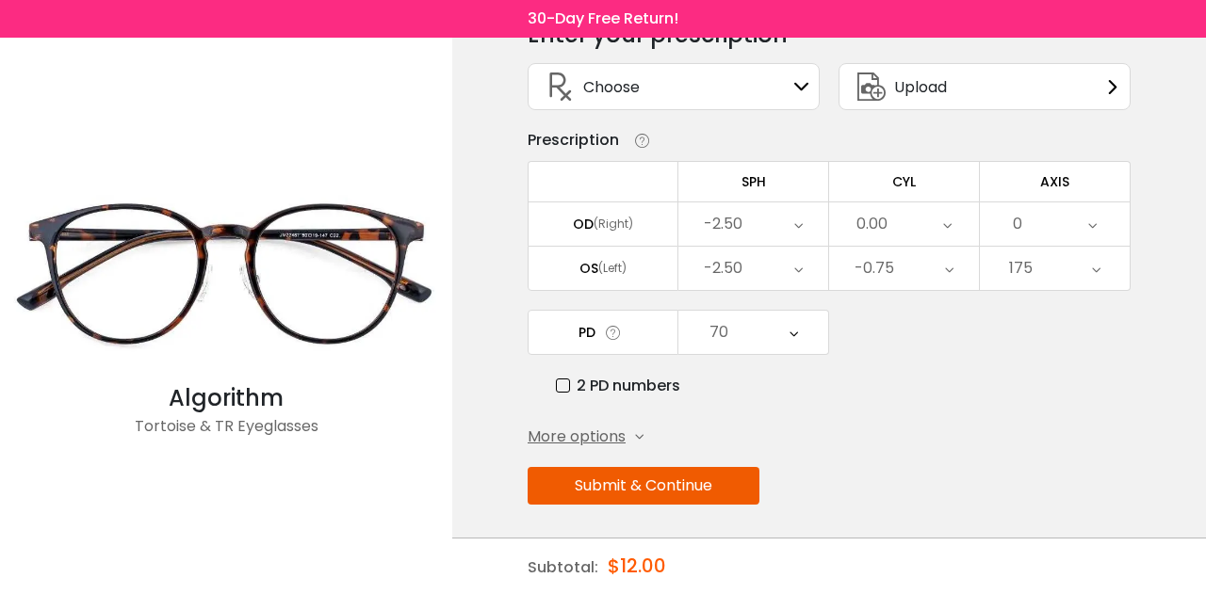
click at [729, 492] on button "Submit & Continue" at bounding box center [644, 486] width 232 height 38
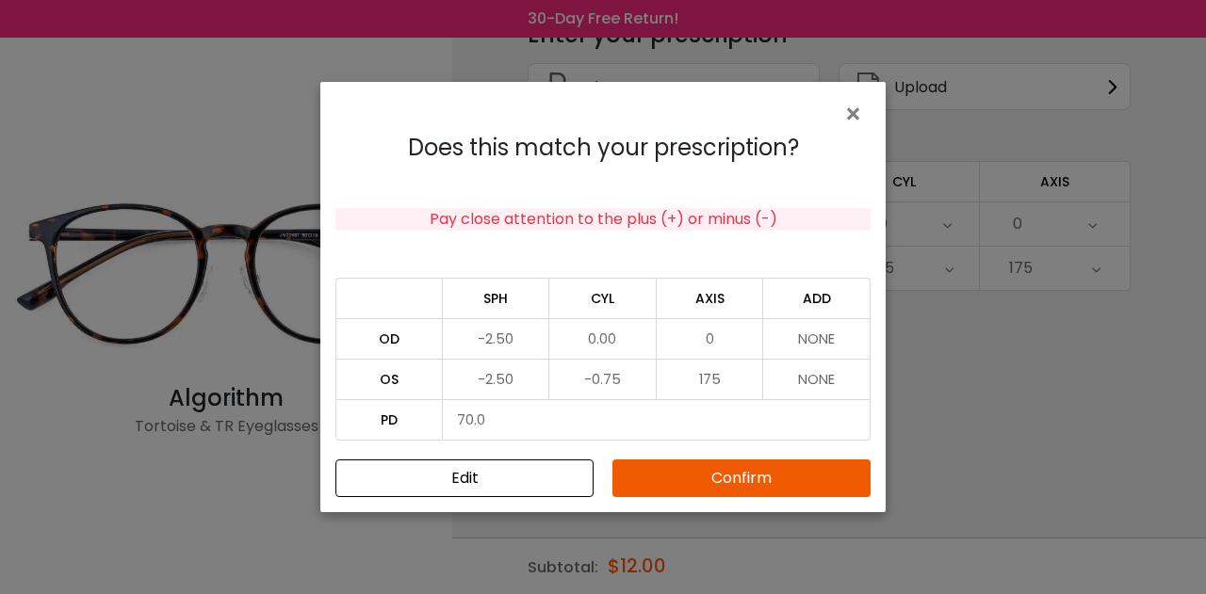
click at [740, 490] on button "Confirm" at bounding box center [741, 479] width 258 height 38
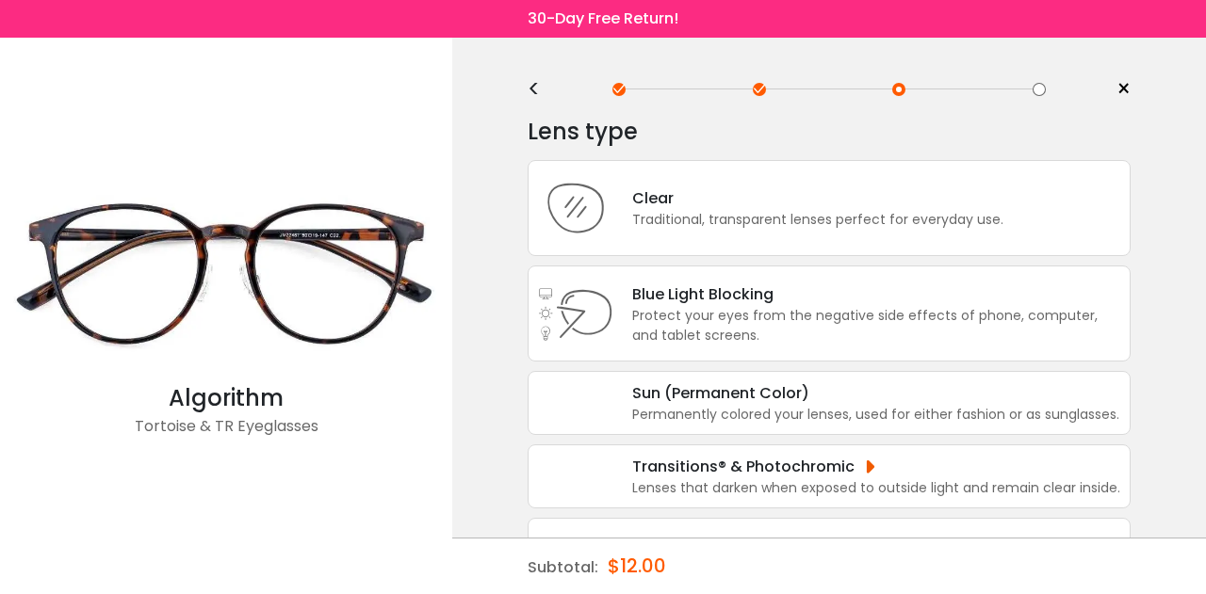
scroll to position [0, 0]
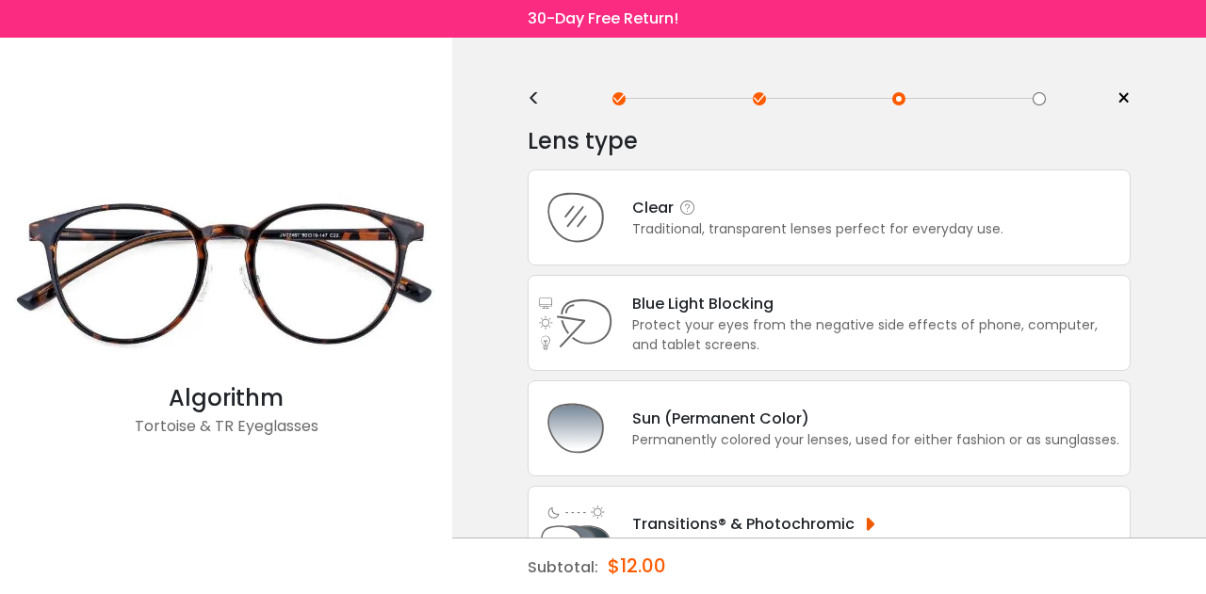
click at [936, 249] on div "Clear Traditional, transparent lenses perfect for everyday use." at bounding box center [829, 218] width 603 height 96
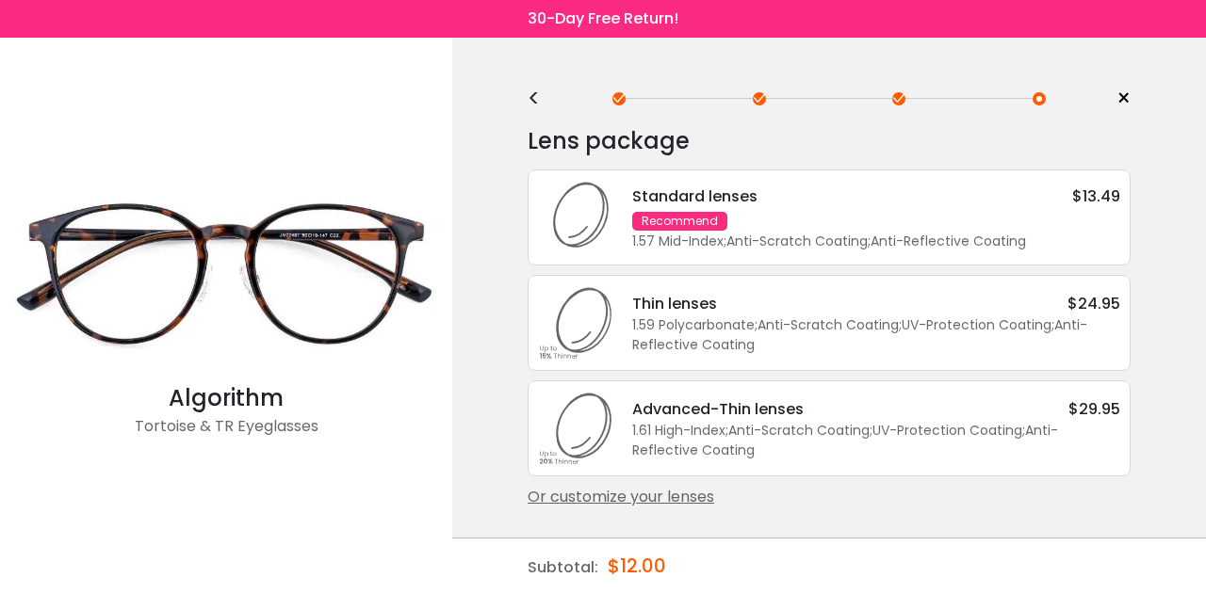
click at [1013, 237] on div "1.57 Mid-Index ; Anti-Scratch Coating ; Anti-Reflective Coating ;" at bounding box center [876, 242] width 488 height 20
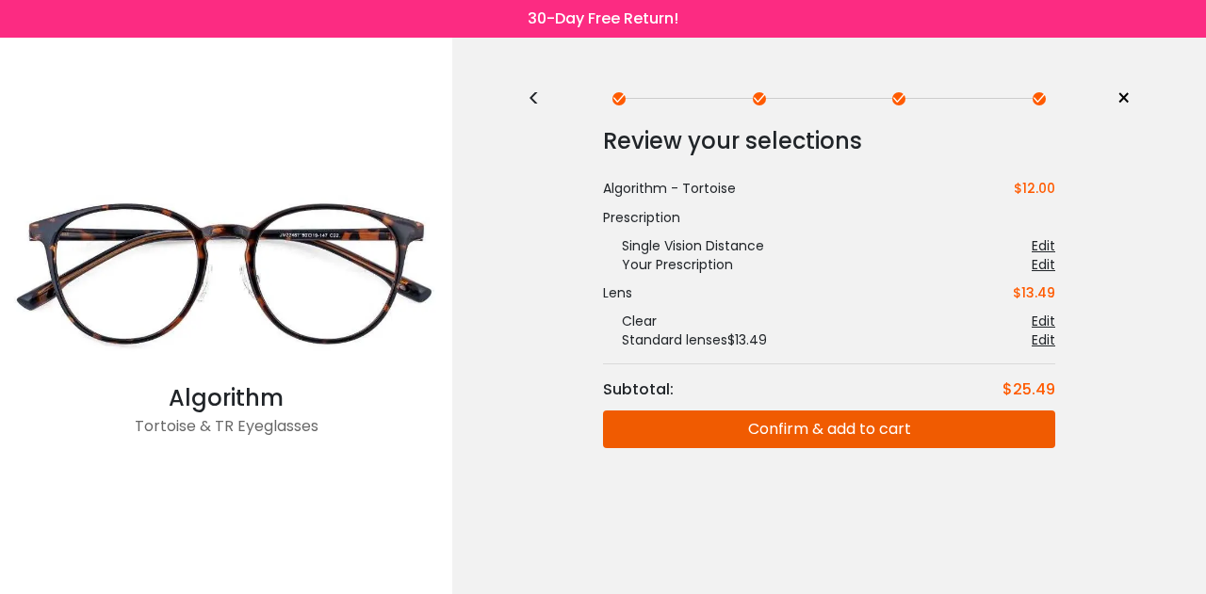
click at [849, 430] on button "Confirm & add to cart" at bounding box center [829, 430] width 452 height 38
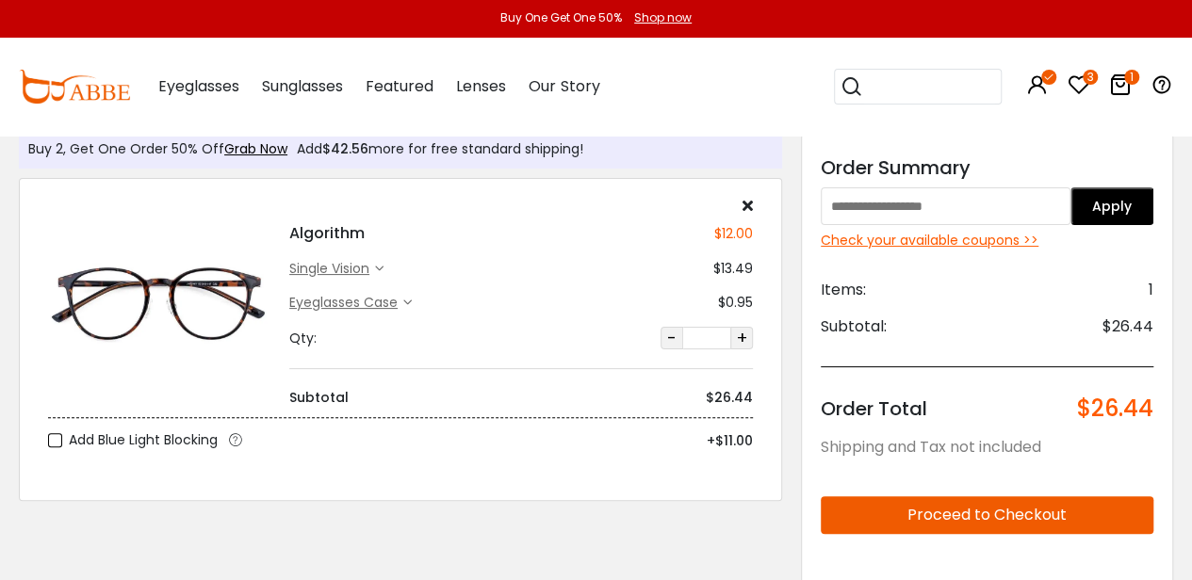
scroll to position [54, 0]
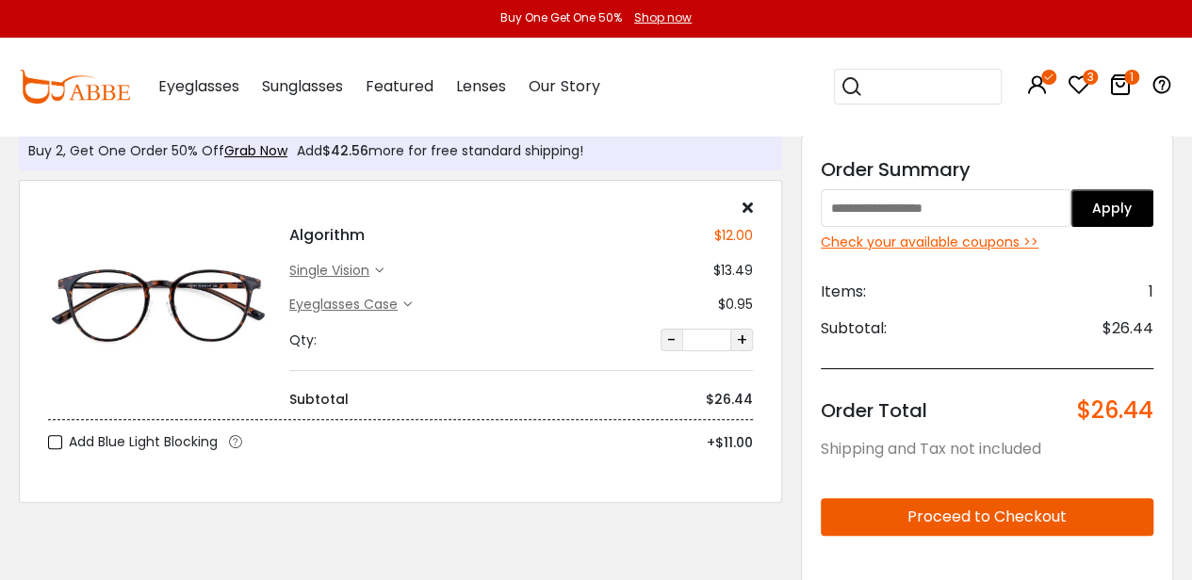
click at [228, 321] on img at bounding box center [159, 305] width 222 height 111
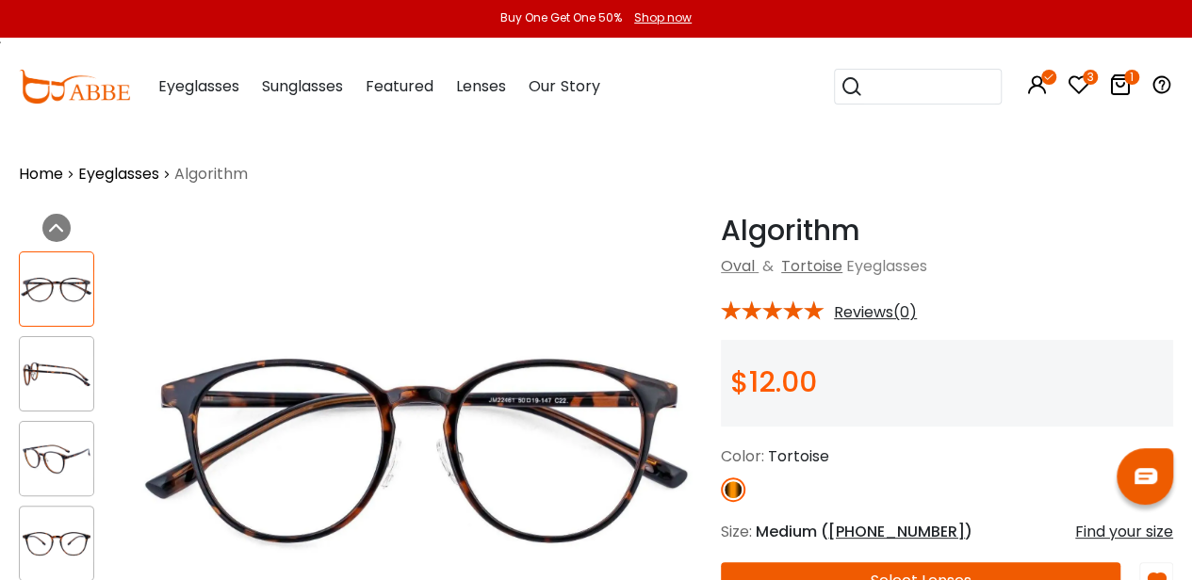
click at [38, 438] on div at bounding box center [56, 458] width 75 height 75
click at [55, 354] on div at bounding box center [56, 373] width 75 height 75
click at [75, 284] on img at bounding box center [56, 289] width 73 height 37
click at [57, 528] on img at bounding box center [56, 544] width 73 height 37
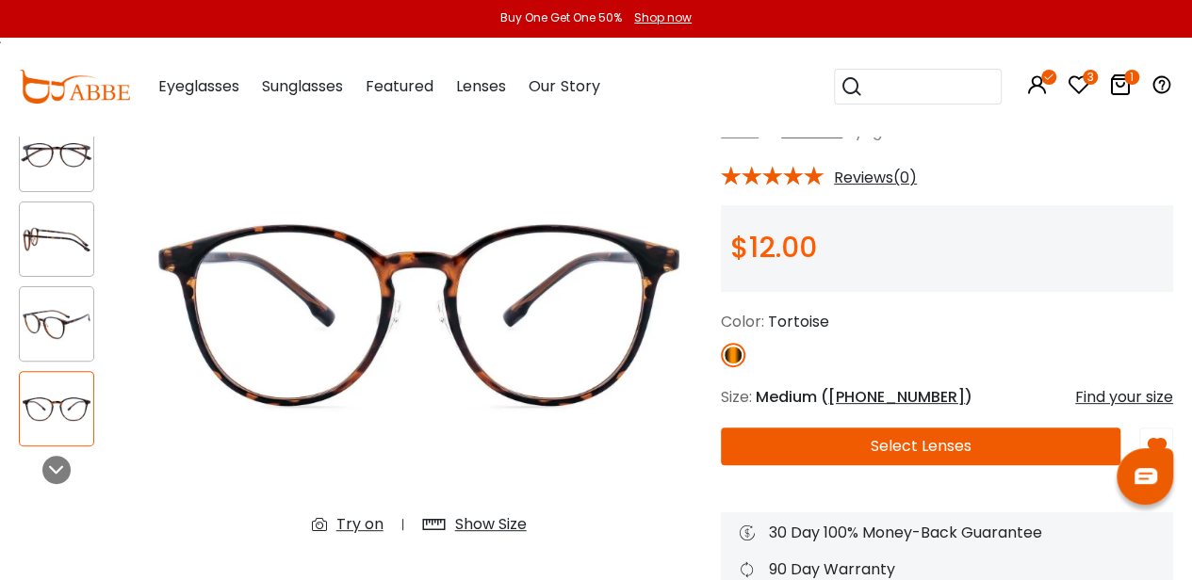
scroll to position [138, 0]
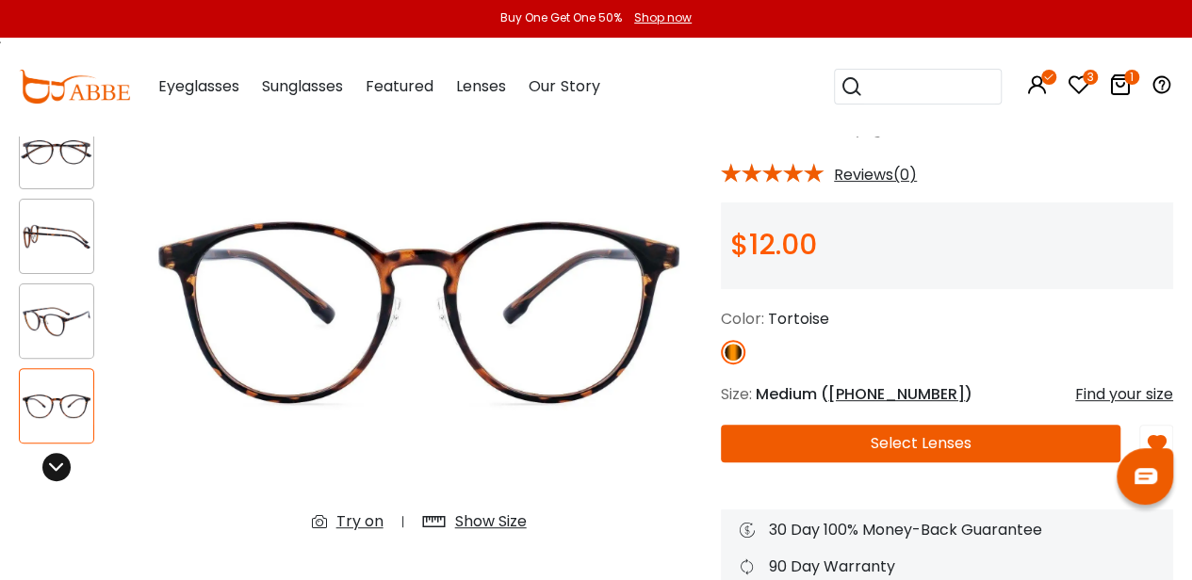
click at [59, 467] on icon at bounding box center [56, 467] width 15 height 15
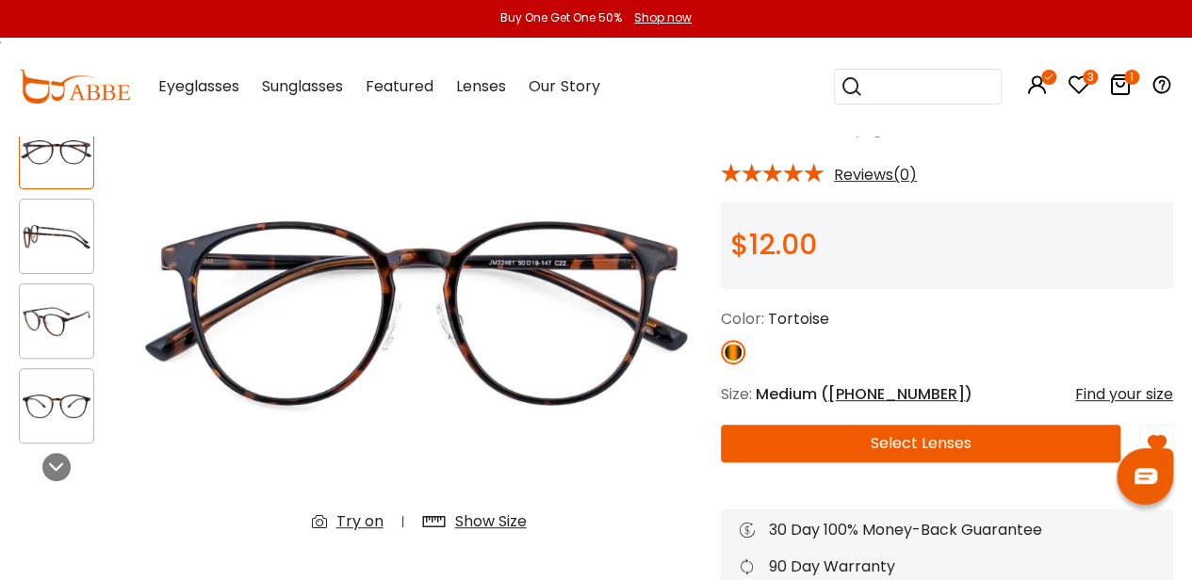
click at [65, 328] on img at bounding box center [56, 321] width 73 height 37
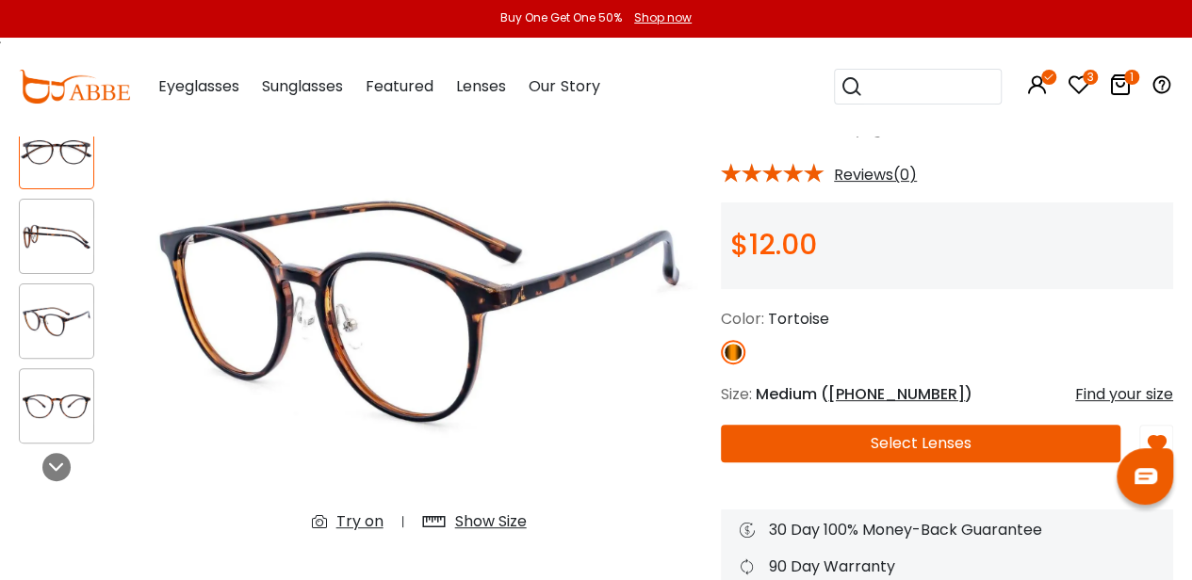
click at [70, 251] on img at bounding box center [56, 237] width 73 height 37
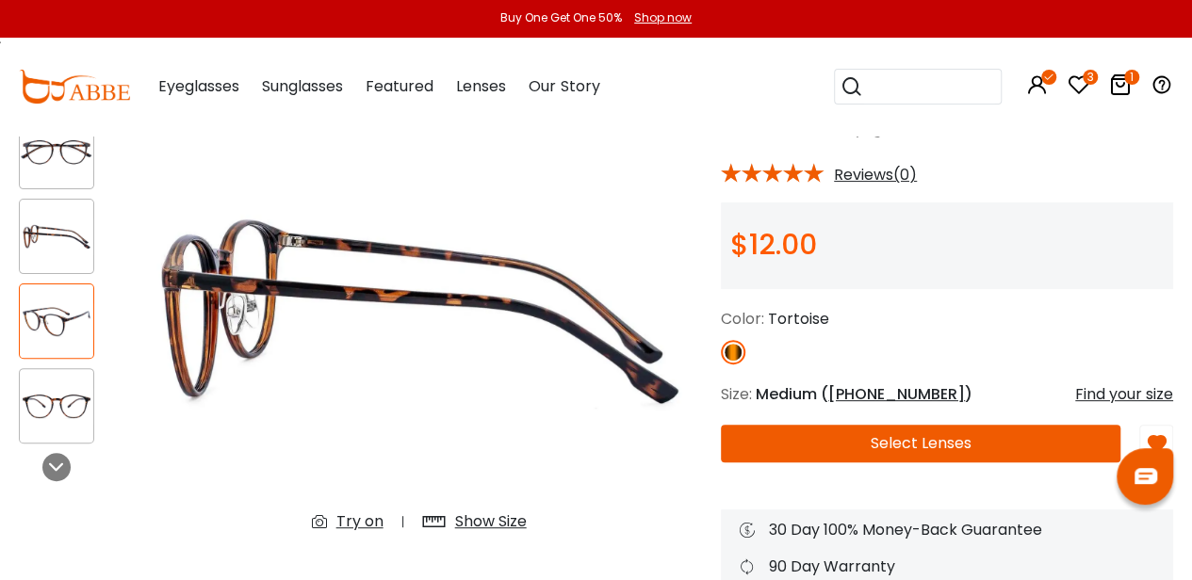
click at [56, 185] on div at bounding box center [56, 151] width 75 height 75
